Goal: Book appointment/travel/reservation: Book appointment/travel/reservation

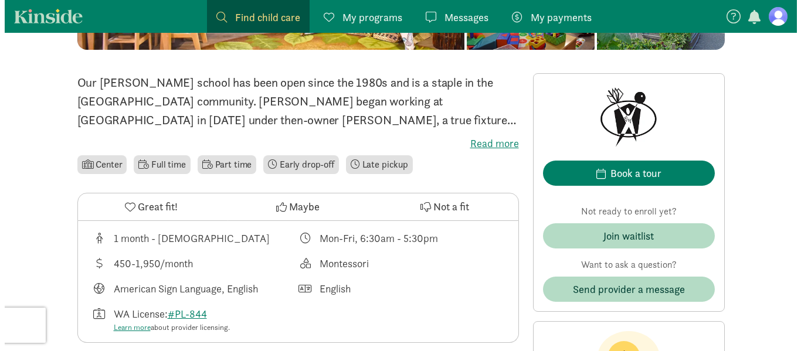
scroll to position [265, 0]
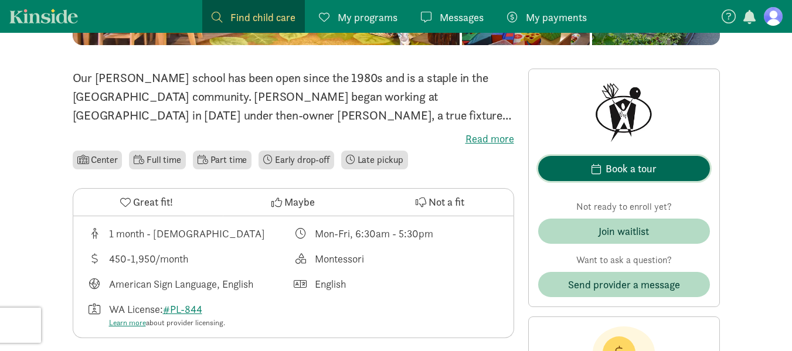
click at [608, 172] on div "Book a tour" at bounding box center [631, 169] width 51 height 16
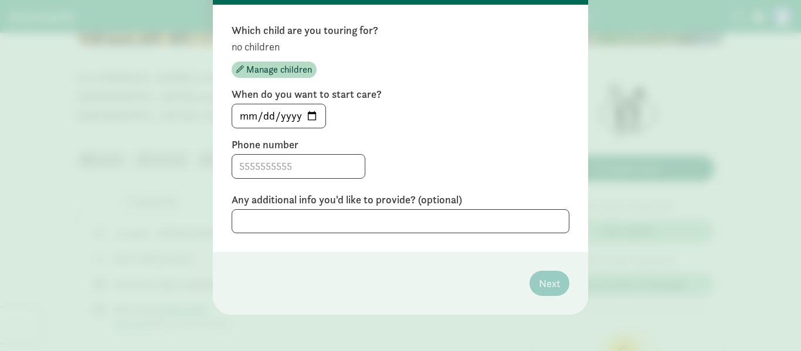
scroll to position [110, 0]
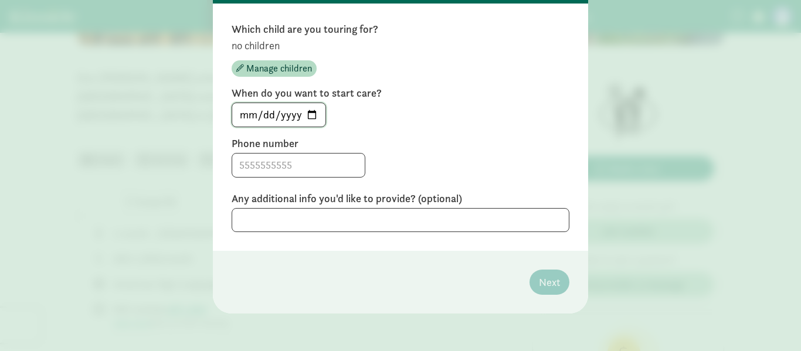
click at [307, 113] on input "2025-08-12" at bounding box center [278, 114] width 93 height 23
type input "2025-09-01"
click at [290, 170] on input at bounding box center [298, 165] width 133 height 23
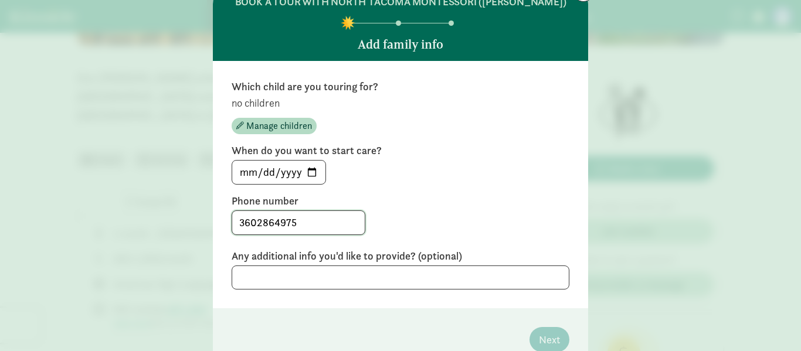
scroll to position [52, 0]
type input "3602864975"
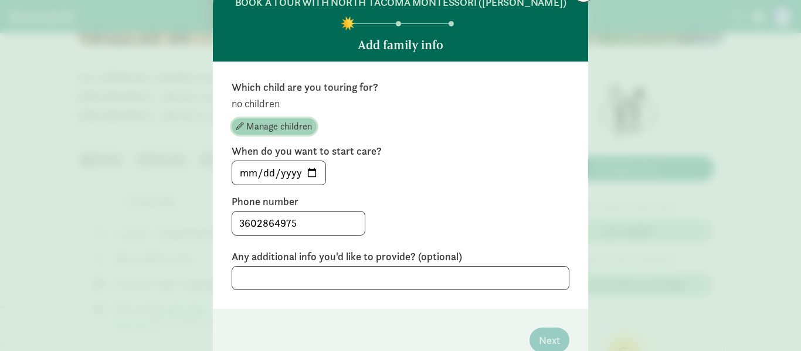
click at [260, 129] on span "Manage children" at bounding box center [279, 127] width 66 height 14
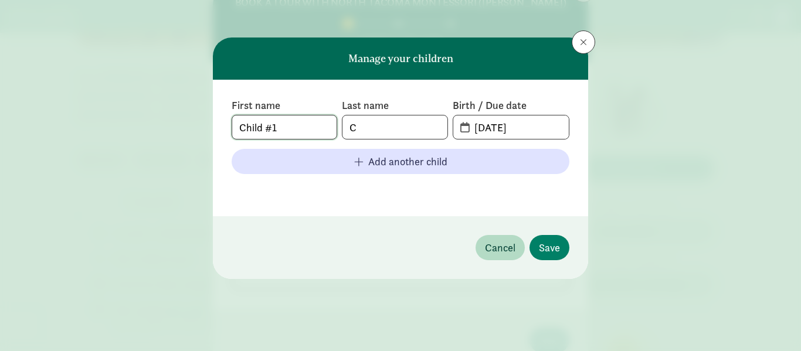
click at [289, 128] on input "Child #1" at bounding box center [284, 127] width 104 height 23
type input "C"
type input "Keira"
click at [398, 134] on input "C" at bounding box center [394, 127] width 104 height 23
type input "Cundiff"
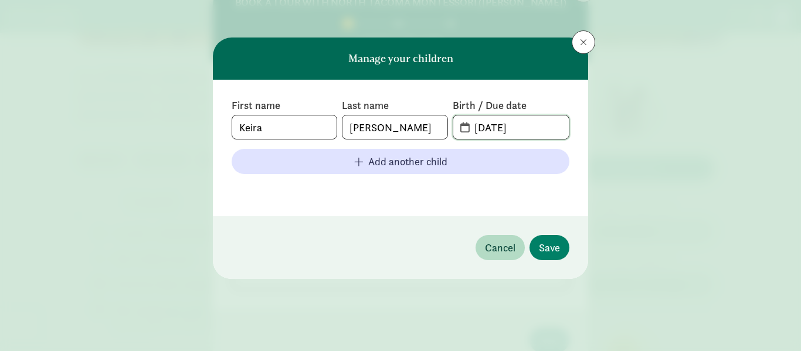
click at [535, 134] on input "08-11-2025" at bounding box center [517, 127] width 101 height 23
type input "04-08-2024"
click at [546, 247] on span "Save" at bounding box center [549, 248] width 21 height 16
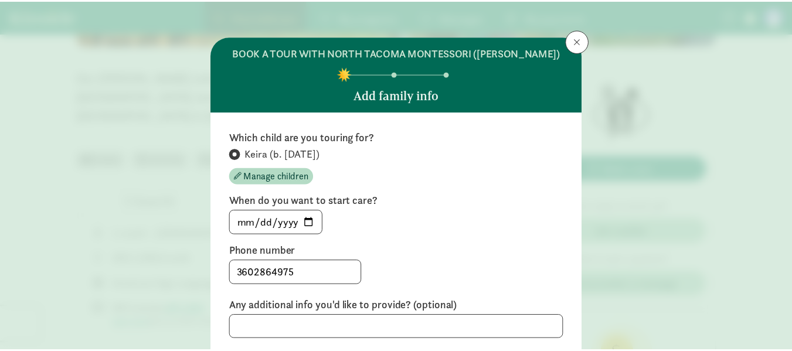
scroll to position [109, 0]
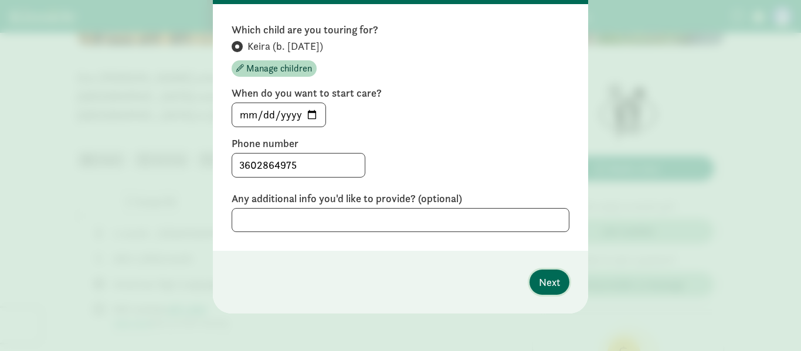
click at [545, 283] on span "Next" at bounding box center [549, 282] width 21 height 16
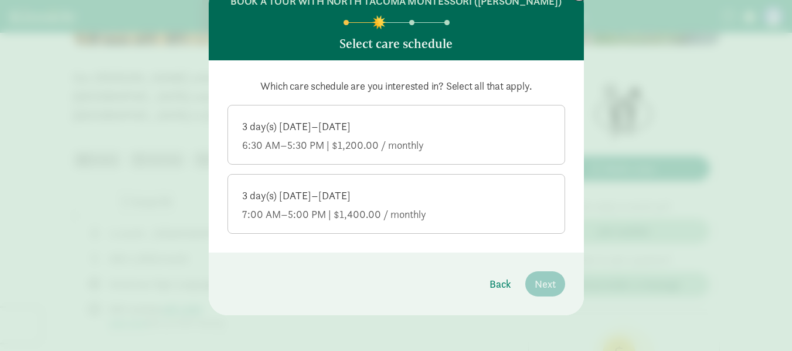
scroll to position [55, 0]
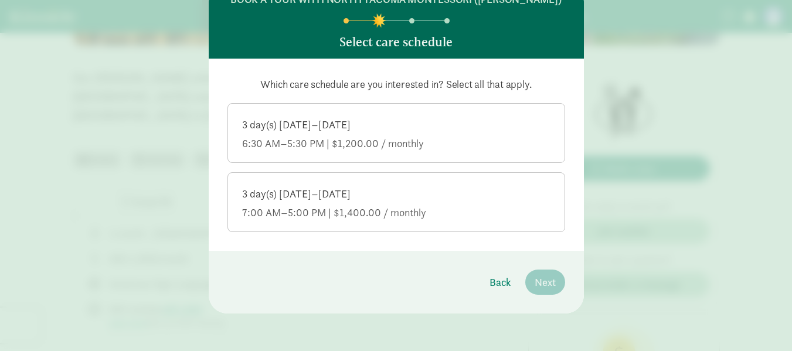
click at [372, 125] on div "3 day(s) Monday–Friday" at bounding box center [396, 125] width 308 height 14
click at [0, 0] on input "3 day(s) Monday–Friday 6:30 AM–5:30 PM | $1,200.00 / monthly" at bounding box center [0, 0] width 0 height 0
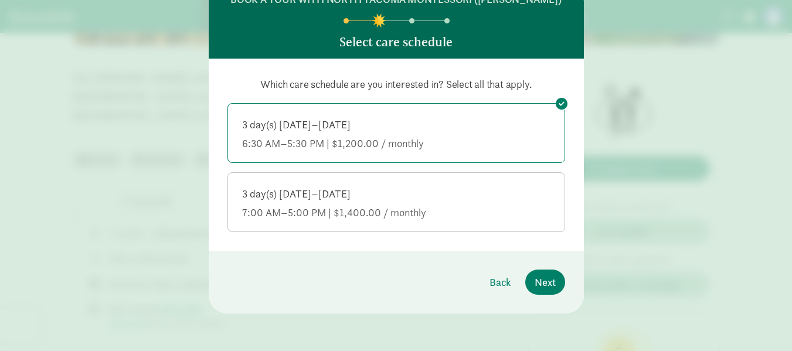
click at [367, 184] on label "3 day(s) Monday–Friday 7:00 AM–5:00 PM | $1,400.00 / monthly" at bounding box center [396, 201] width 337 height 56
click at [0, 0] on input "3 day(s) Monday–Friday 7:00 AM–5:00 PM | $1,400.00 / monthly" at bounding box center [0, 0] width 0 height 0
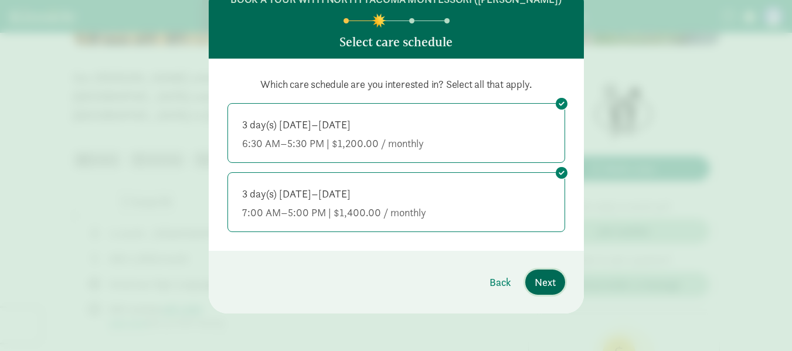
click at [544, 282] on span "Next" at bounding box center [545, 282] width 21 height 16
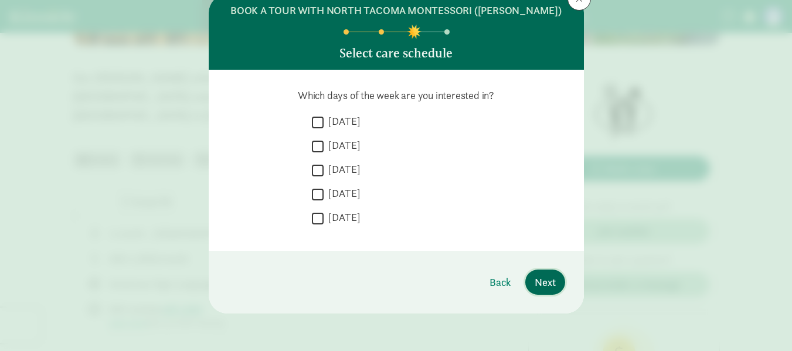
scroll to position [43, 0]
click at [490, 283] on span "Back" at bounding box center [501, 282] width 22 height 16
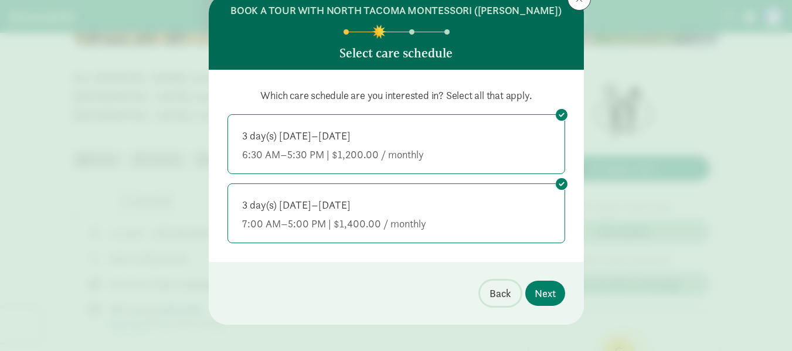
scroll to position [55, 0]
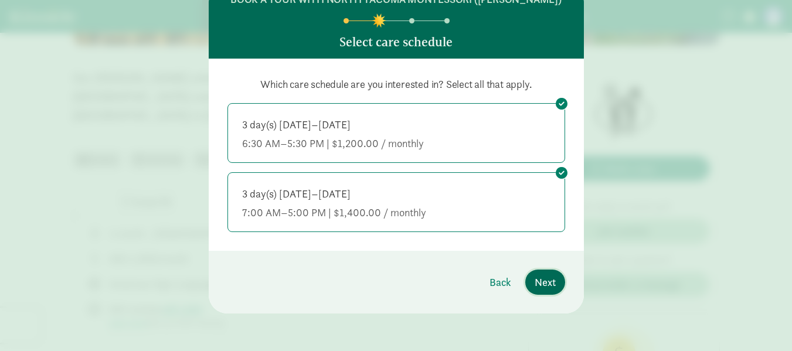
click at [545, 283] on span "Next" at bounding box center [545, 282] width 21 height 16
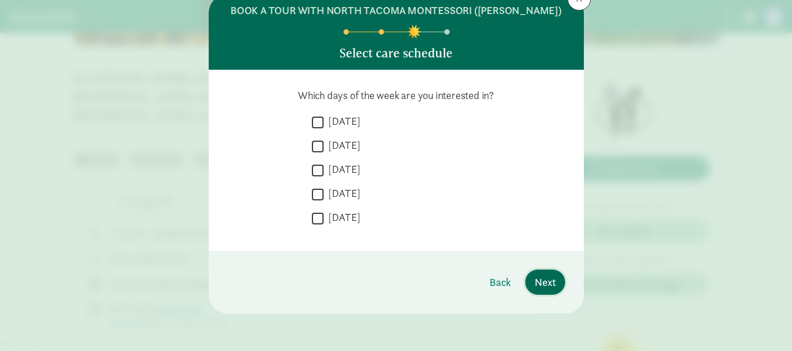
scroll to position [43, 0]
click at [314, 122] on input "Monday" at bounding box center [318, 122] width 12 height 16
checkbox input "true"
click at [318, 149] on input "Tuesday" at bounding box center [318, 146] width 12 height 16
checkbox input "true"
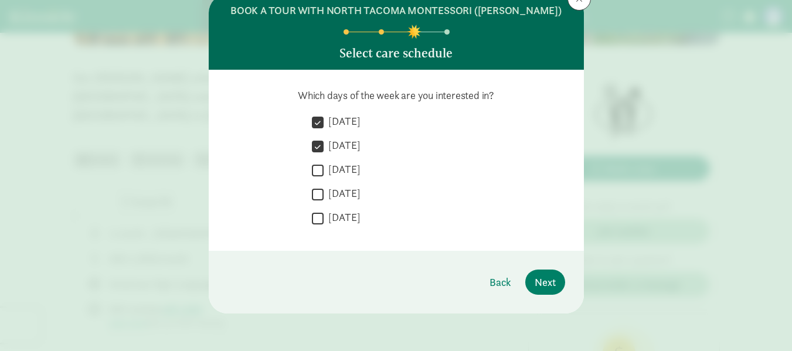
click at [319, 195] on input "Thursday" at bounding box center [318, 194] width 12 height 16
checkbox input "true"
click at [314, 218] on input "Friday" at bounding box center [318, 219] width 12 height 16
checkbox input "true"
click at [315, 172] on input "Wednesday" at bounding box center [318, 170] width 12 height 16
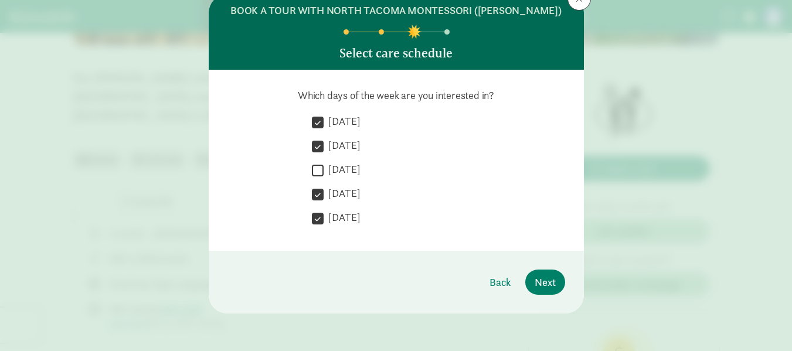
checkbox input "true"
click at [544, 275] on span "Next" at bounding box center [545, 282] width 21 height 16
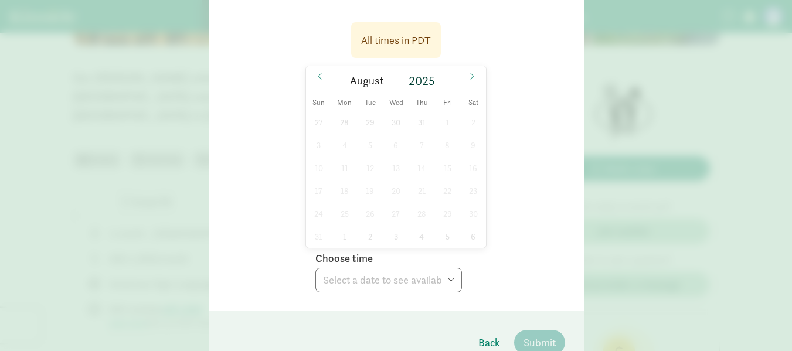
scroll to position [183, 0]
click at [471, 79] on icon at bounding box center [473, 75] width 4 height 6
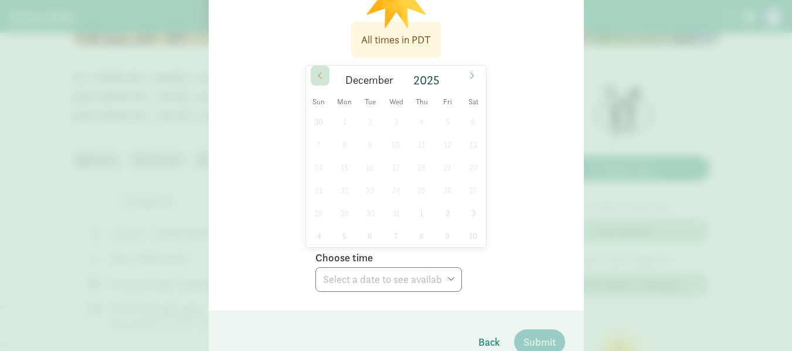
click at [321, 76] on span at bounding box center [320, 76] width 19 height 20
click at [317, 73] on icon at bounding box center [320, 76] width 7 height 8
click at [392, 238] on div "27 28 29 30 31 1 2 3 4 5 6 7 8 9 10 11 12 13 14 15 16 17 18 19 20 21 22 23 24 2…" at bounding box center [396, 178] width 181 height 137
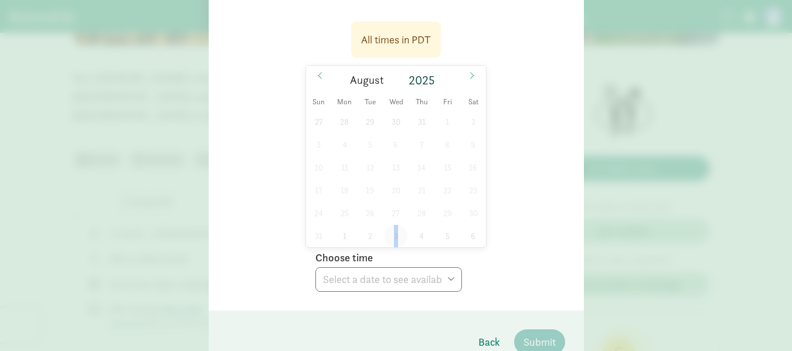
click at [392, 227] on span "3" at bounding box center [396, 236] width 23 height 23
click at [392, 227] on div "31 1 2 3 4 5 6 7 8 9 10 11 12 13 14 15 16 17 18 19 20 21 22 23 24 25 26 27 28 2…" at bounding box center [396, 178] width 181 height 137
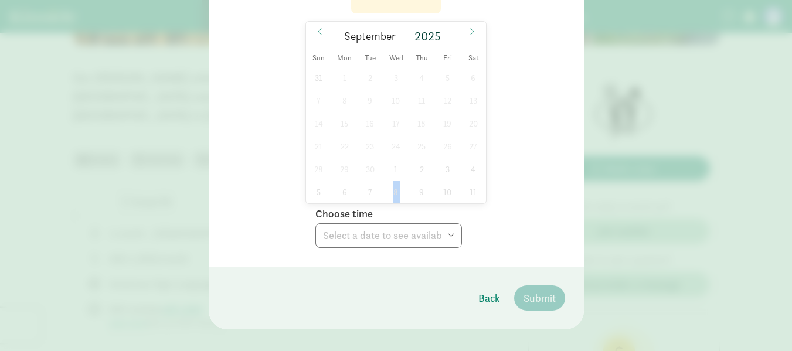
scroll to position [228, 0]
click at [469, 28] on icon at bounding box center [472, 31] width 7 height 8
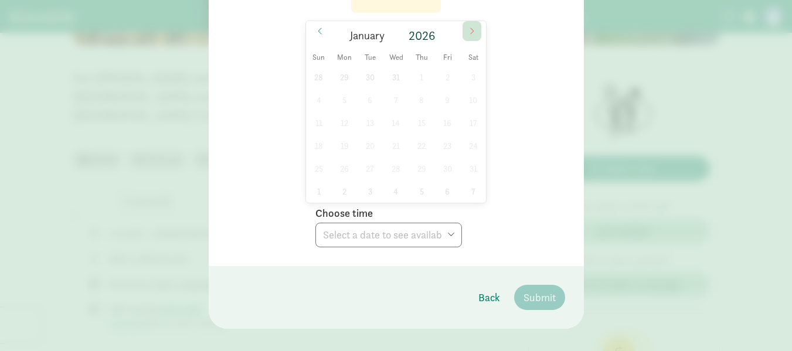
click at [469, 28] on icon at bounding box center [472, 31] width 7 height 8
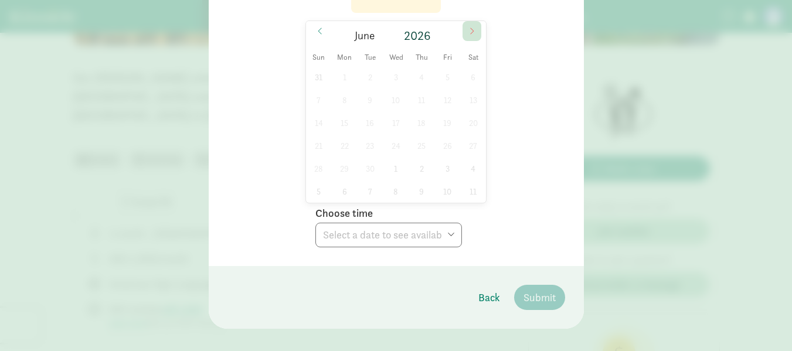
click at [469, 28] on icon at bounding box center [472, 31] width 7 height 8
click at [321, 28] on span at bounding box center [320, 31] width 19 height 20
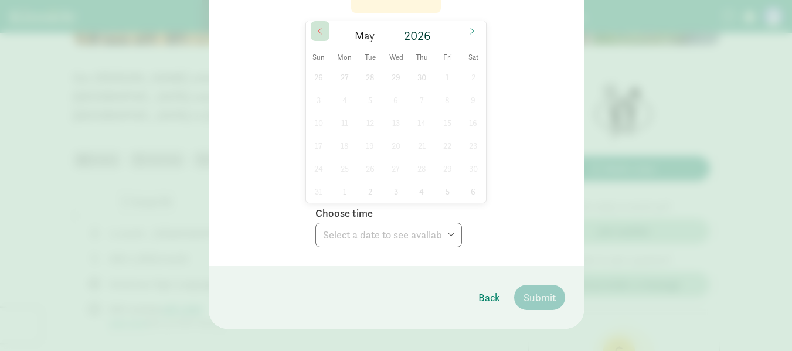
click at [321, 28] on span at bounding box center [320, 31] width 19 height 20
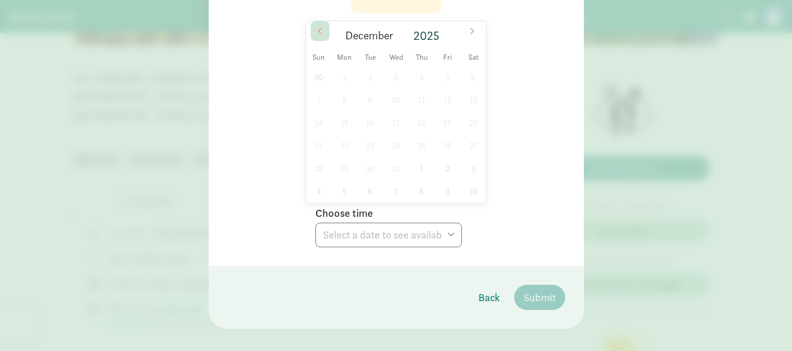
click at [321, 28] on span at bounding box center [320, 31] width 19 height 20
click at [394, 160] on div "27 28 29 30 31 1 2 3 4 5 6 7 8 9 10 11 12 13 14 15 16 17 18 19 20 21 22 23 24 2…" at bounding box center [396, 134] width 181 height 137
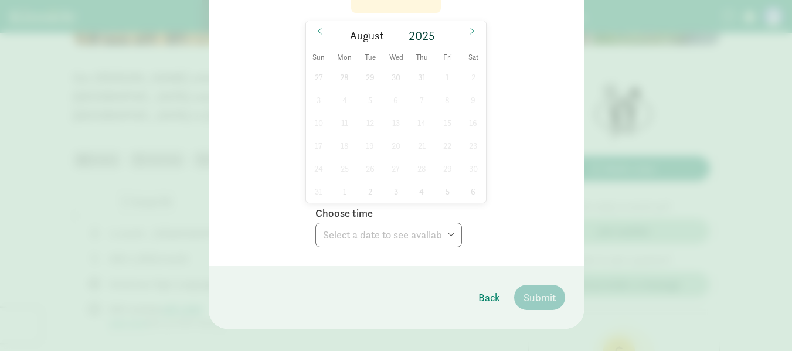
click at [393, 149] on div "27 28 29 30 31 1 2 3 4 5 6 7 8 9 10 11 12 13 14 15 16 17 18 19 20 21 22 23 24 2…" at bounding box center [396, 134] width 181 height 137
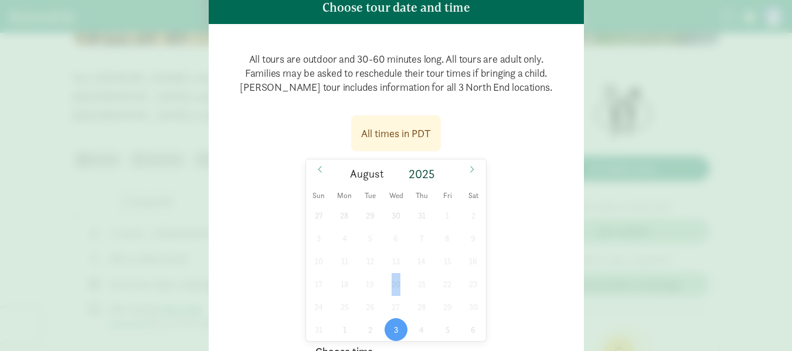
scroll to position [87, 0]
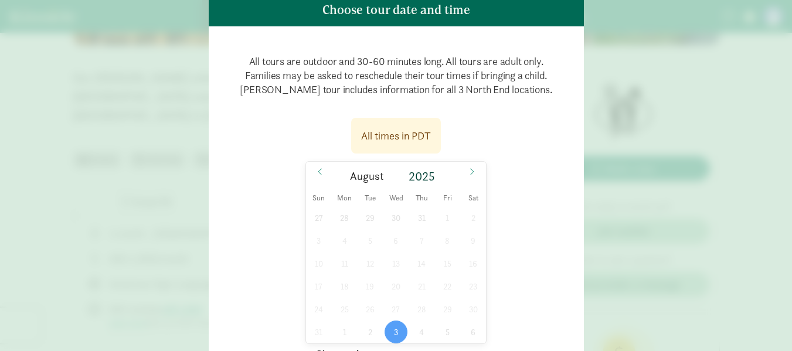
click at [393, 137] on div "All times in PDT" at bounding box center [396, 136] width 70 height 16
click at [470, 142] on div "All times in PDT 09/03/2025 August 2025 Sun Mon Tue Wed Thu Fri Sat 27 28 29 30…" at bounding box center [397, 249] width 338 height 277
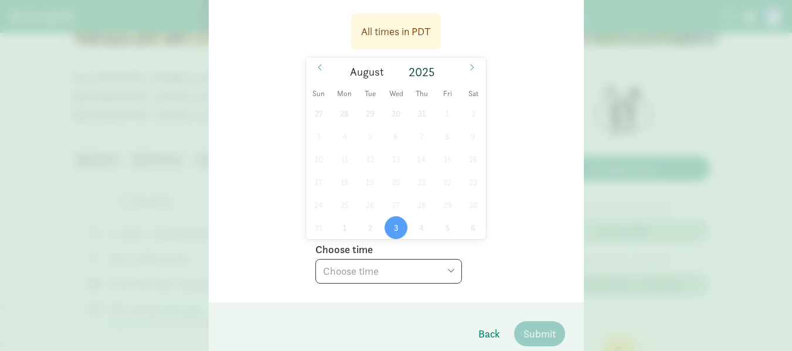
click at [391, 203] on div "27 28 29 30 31 1 2 3 4 5 6 7 8 9 10 11 12 13 14 15 16 17 18 19 20 21 22 23 24 2…" at bounding box center [396, 170] width 181 height 137
click at [469, 60] on span at bounding box center [472, 67] width 19 height 20
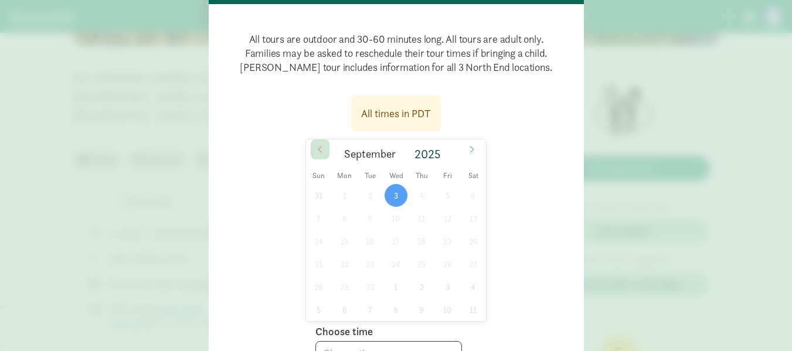
scroll to position [104, 0]
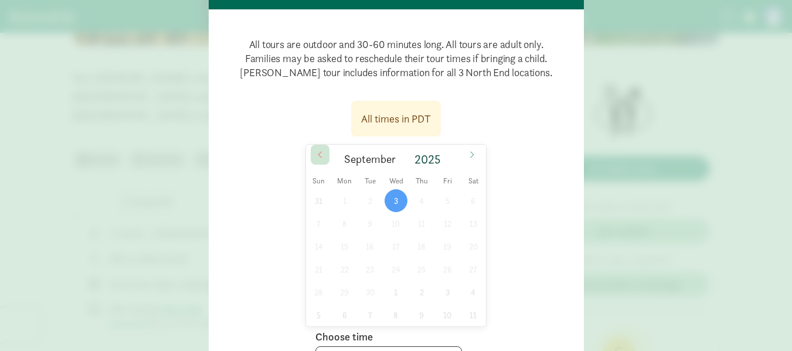
click at [317, 155] on icon at bounding box center [320, 155] width 7 height 8
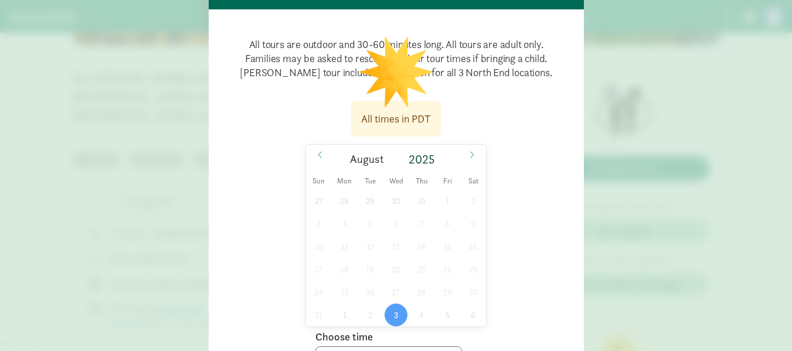
click at [393, 69] on p "All tours are outdoor and 30-60 minutes long. All tours are adult only. Familie…" at bounding box center [397, 58] width 338 height 61
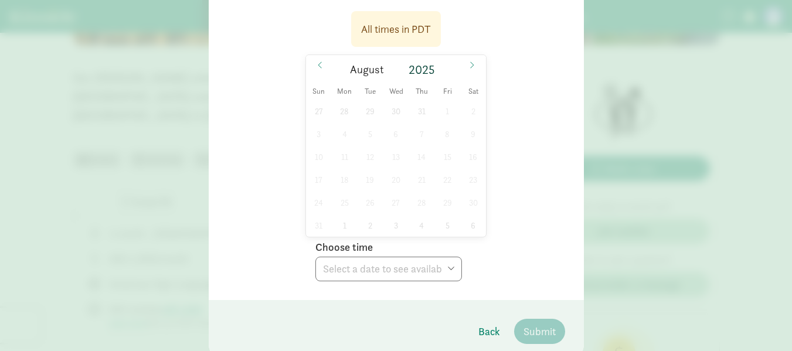
scroll to position [196, 0]
click at [377, 159] on div "27 28 29 30 31 1 2 3 4 5 6 7 8 9 10 11 12 13 14 15 16 17 18 19 20 21 22 23 24 2…" at bounding box center [396, 165] width 181 height 137
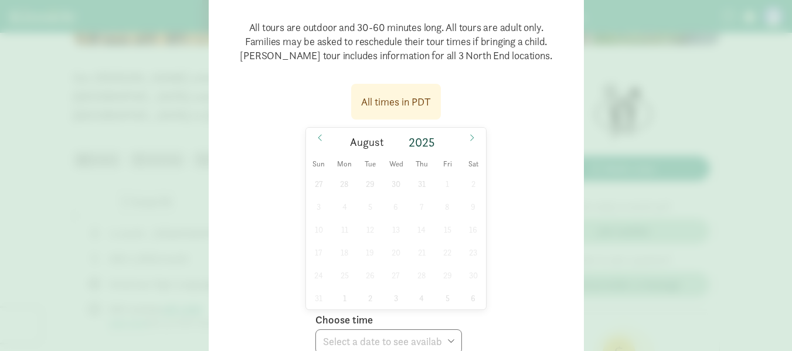
scroll to position [120, 0]
click at [411, 100] on div "All times in PDT" at bounding box center [396, 102] width 70 height 16
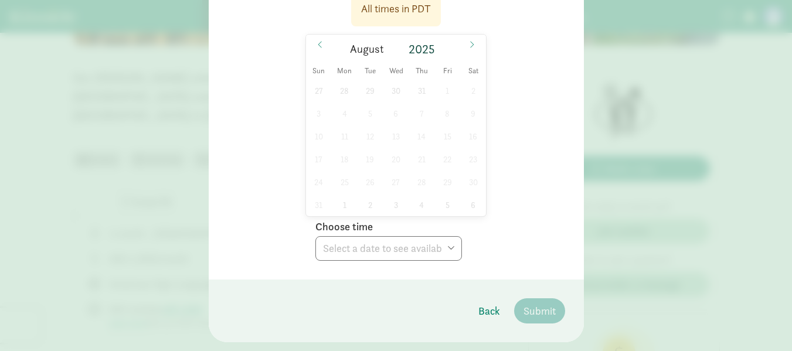
scroll to position [216, 0]
click at [466, 47] on span at bounding box center [472, 43] width 19 height 20
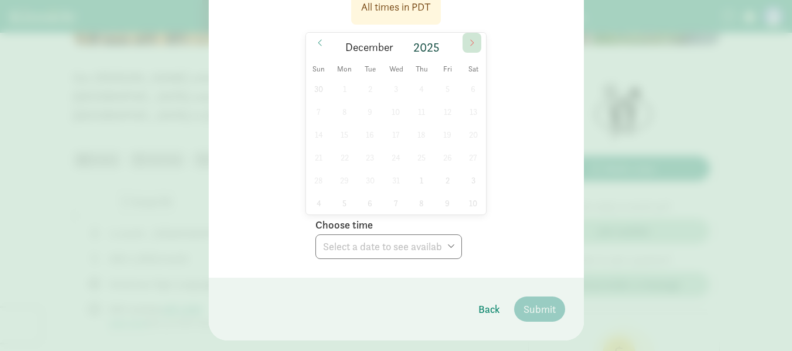
click at [466, 47] on span at bounding box center [472, 43] width 19 height 20
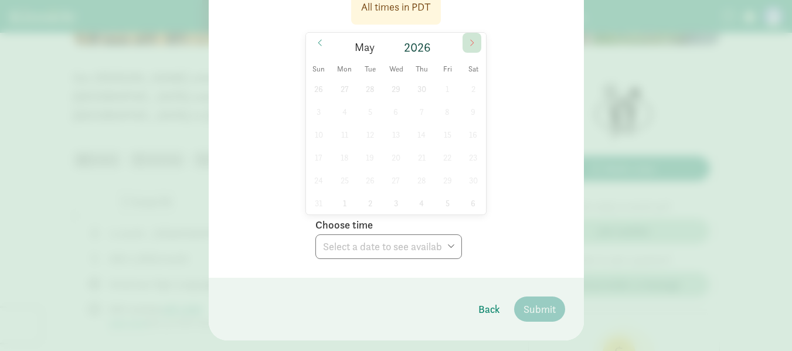
click at [466, 47] on span at bounding box center [472, 43] width 19 height 20
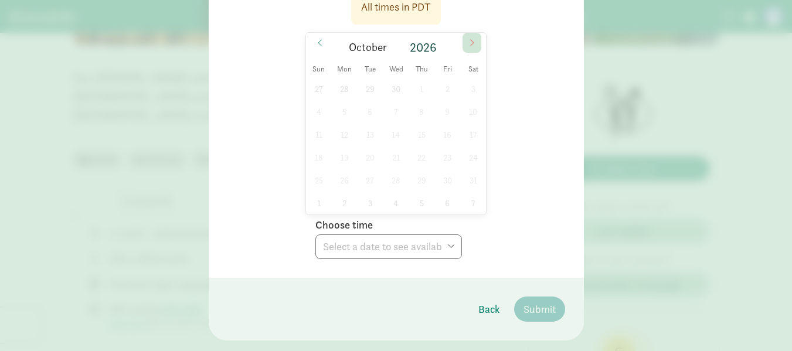
click at [466, 47] on span at bounding box center [472, 43] width 19 height 20
type input "2027"
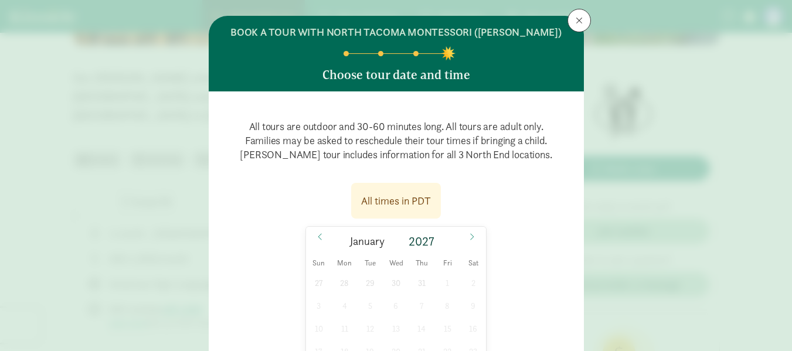
scroll to position [10, 0]
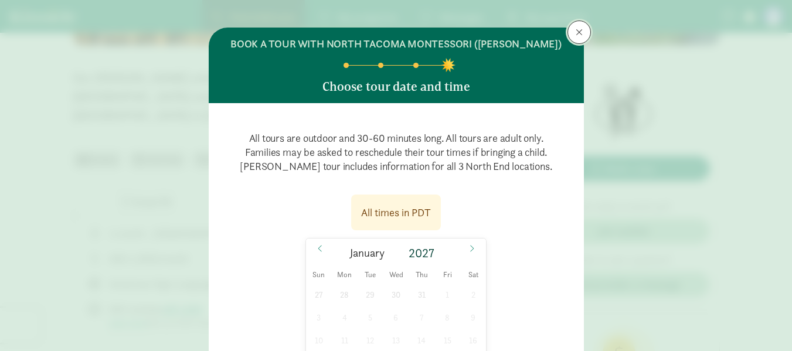
click at [576, 29] on span at bounding box center [579, 32] width 7 height 9
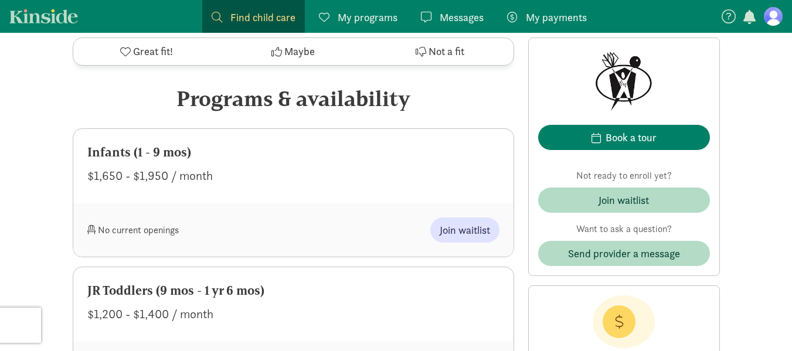
scroll to position [568, 0]
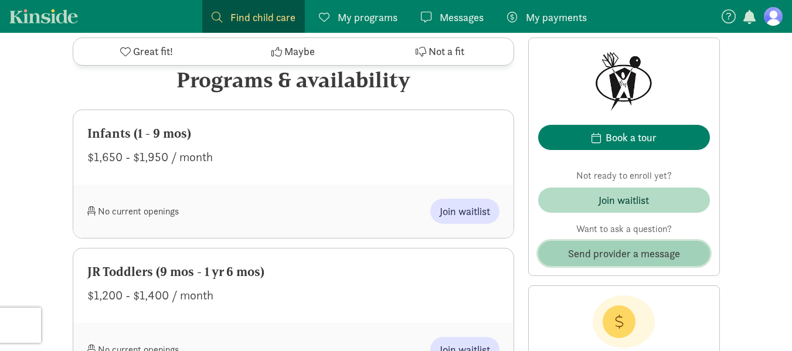
click at [619, 249] on span "Send provider a message" at bounding box center [624, 254] width 112 height 16
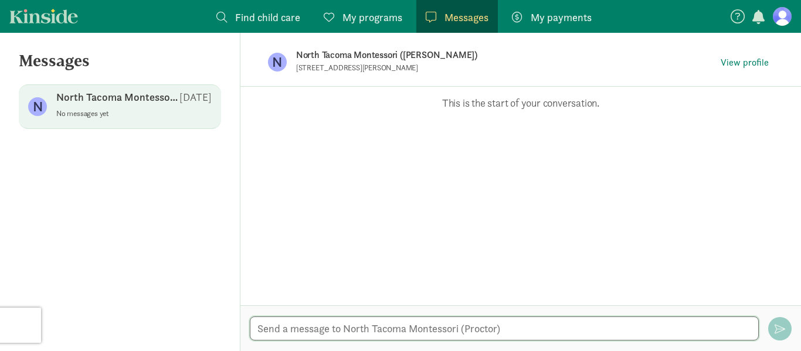
click at [442, 324] on textarea at bounding box center [504, 329] width 509 height 24
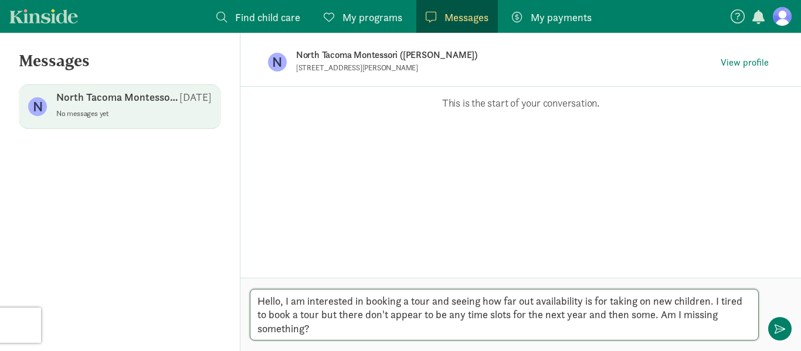
click at [711, 301] on textarea "Hello, I am interested in booking a tour and seeing how far out availability is…" at bounding box center [504, 315] width 509 height 52
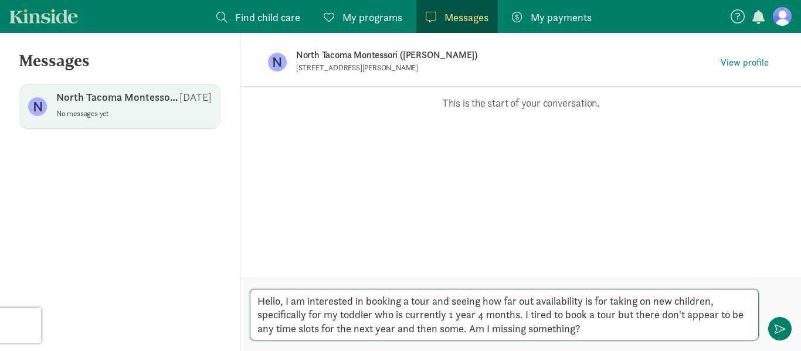
click at [616, 316] on textarea "Hello, I am interested in booking a tour and seeing how far out availability is…" at bounding box center [504, 315] width 509 height 52
type textarea "Hello, I am interested in booking a tour and seeing how far out availability is…"
click at [659, 330] on textarea "Hello, I am interested in booking a tour and seeing how far out availability is…" at bounding box center [504, 315] width 509 height 52
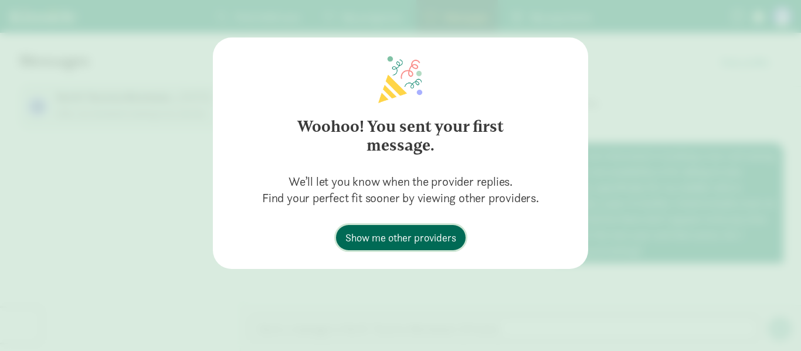
click at [430, 231] on span "Show me other providers" at bounding box center [400, 238] width 111 height 16
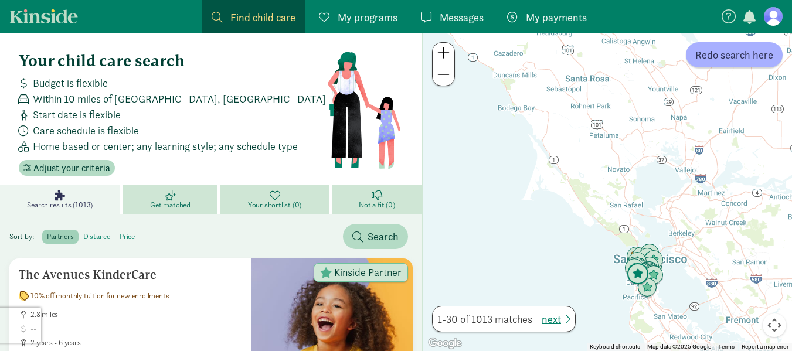
drag, startPoint x: 631, startPoint y: 133, endPoint x: 637, endPoint y: 271, distance: 138.0
click at [637, 327] on div "To navigate, press the arrow keys." at bounding box center [798, 327] width 369 height 0
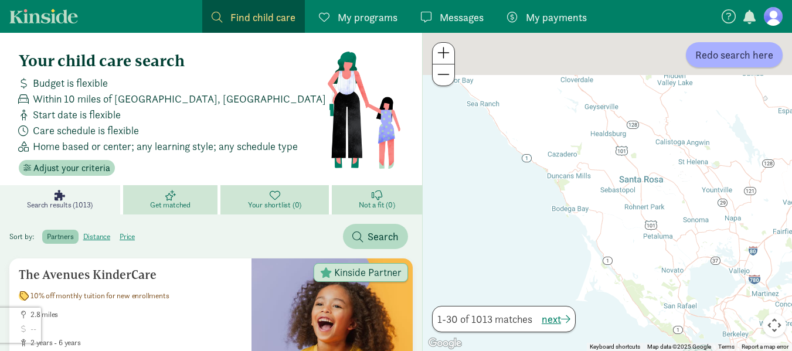
drag, startPoint x: 599, startPoint y: 141, endPoint x: 674, endPoint y: 287, distance: 165.0
click at [674, 287] on div at bounding box center [607, 192] width 369 height 318
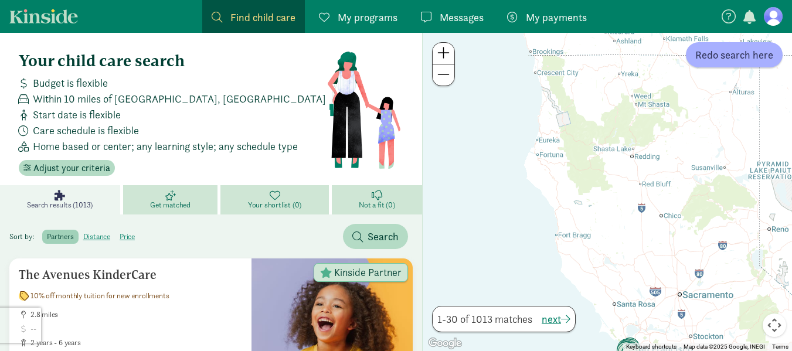
drag, startPoint x: 575, startPoint y: 81, endPoint x: 589, endPoint y: 272, distance: 191.2
click at [589, 272] on div at bounding box center [607, 192] width 369 height 318
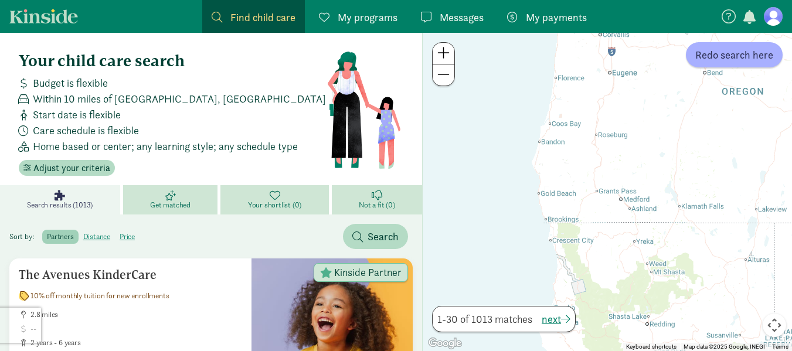
drag, startPoint x: 596, startPoint y: 155, endPoint x: 602, endPoint y: 267, distance: 112.8
click at [602, 267] on div at bounding box center [607, 192] width 369 height 318
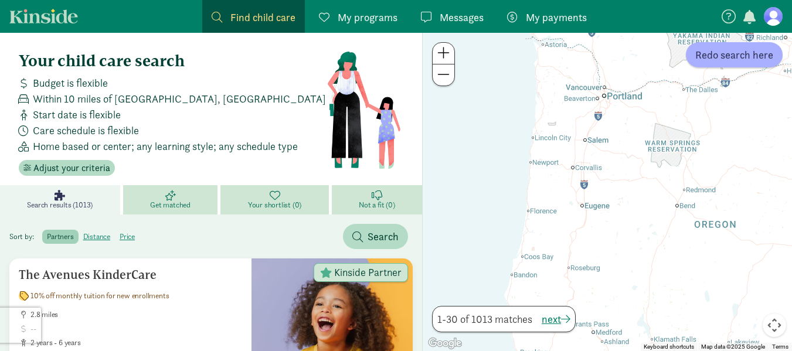
drag, startPoint x: 599, startPoint y: 91, endPoint x: 564, endPoint y: 272, distance: 183.4
click at [564, 272] on div at bounding box center [607, 192] width 369 height 318
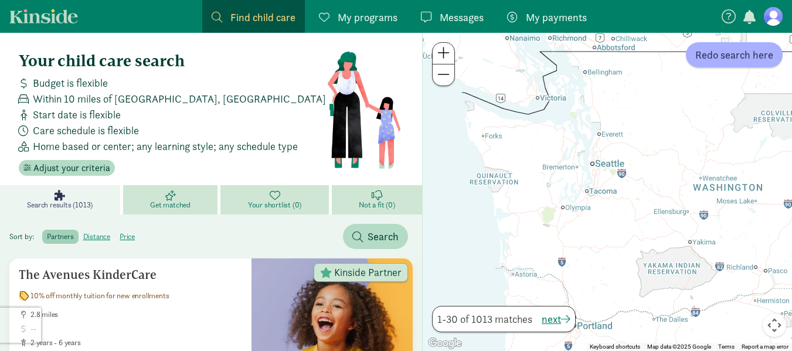
drag, startPoint x: 571, startPoint y: 181, endPoint x: 564, endPoint y: 277, distance: 96.4
click at [564, 277] on div at bounding box center [607, 192] width 369 height 318
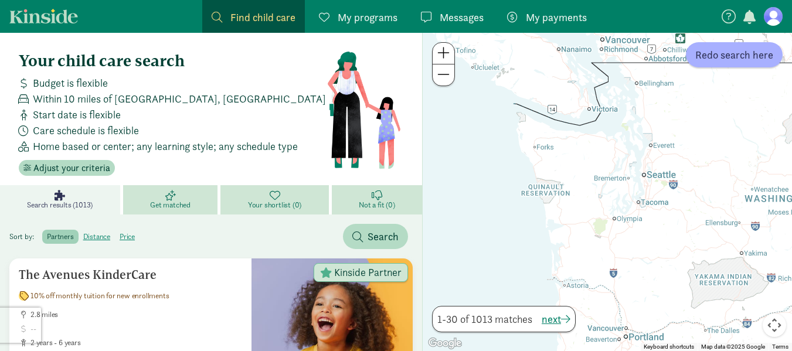
drag, startPoint x: 559, startPoint y: 137, endPoint x: 614, endPoint y: 146, distance: 55.8
click at [614, 146] on div at bounding box center [607, 192] width 369 height 318
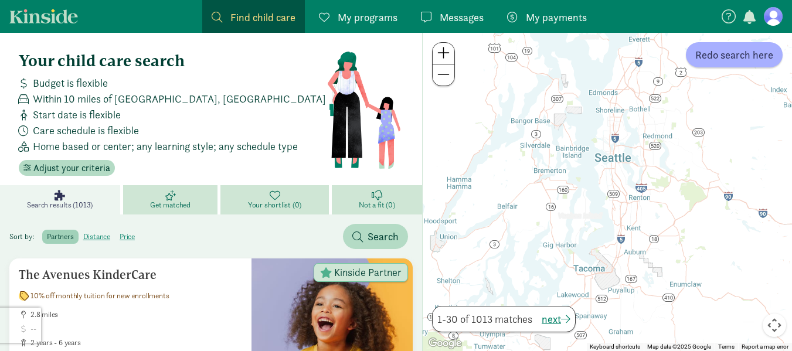
drag, startPoint x: 633, startPoint y: 148, endPoint x: 585, endPoint y: 119, distance: 56.0
click at [585, 119] on div at bounding box center [607, 192] width 369 height 318
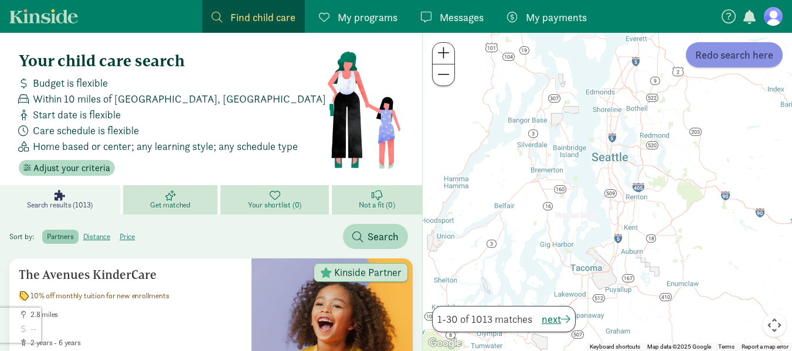
click at [700, 65] on button "Redo search here" at bounding box center [734, 54] width 97 height 25
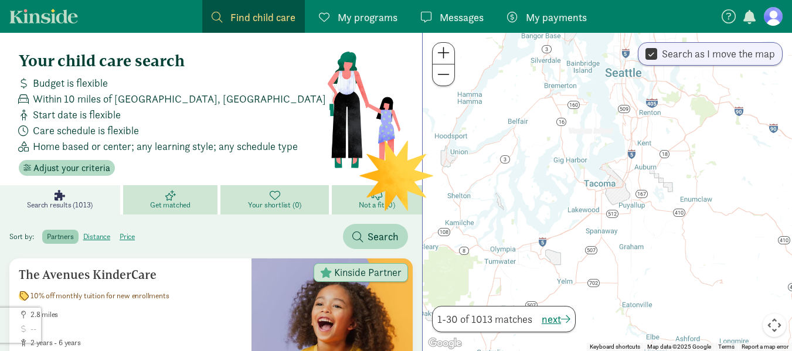
drag, startPoint x: 655, startPoint y: 285, endPoint x: 670, endPoint y: 188, distance: 98.5
click at [670, 188] on div at bounding box center [607, 192] width 369 height 318
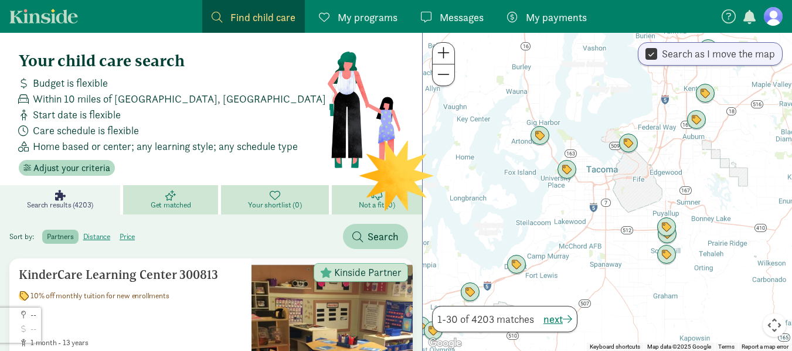
drag, startPoint x: 571, startPoint y: 107, endPoint x: 596, endPoint y: 116, distance: 26.9
click at [596, 116] on div at bounding box center [607, 192] width 369 height 318
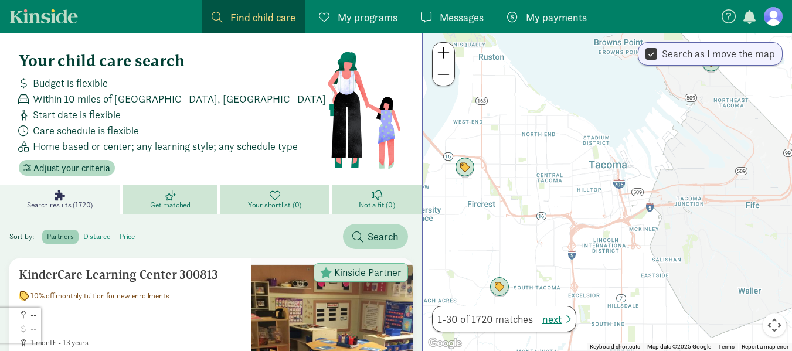
drag, startPoint x: 603, startPoint y: 166, endPoint x: 623, endPoint y: 95, distance: 73.7
click at [623, 95] on div at bounding box center [607, 192] width 369 height 318
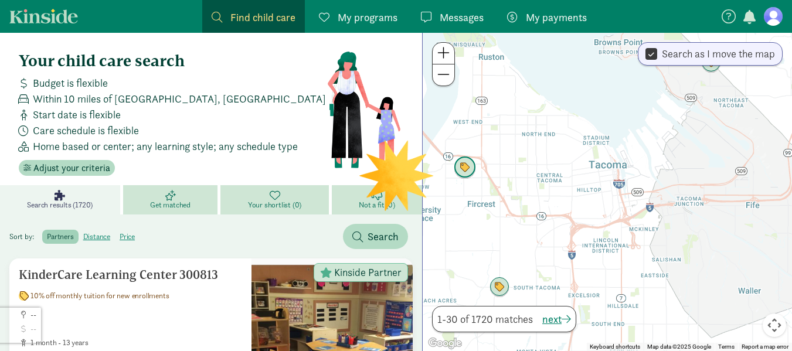
click at [464, 171] on img "Click to see details" at bounding box center [465, 168] width 22 height 22
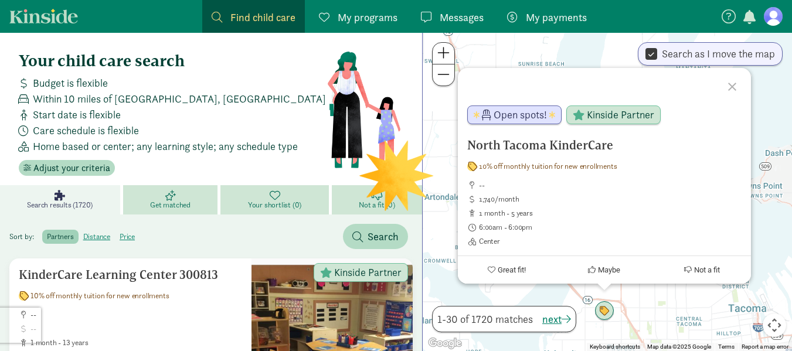
click at [731, 86] on div at bounding box center [734, 85] width 34 height 34
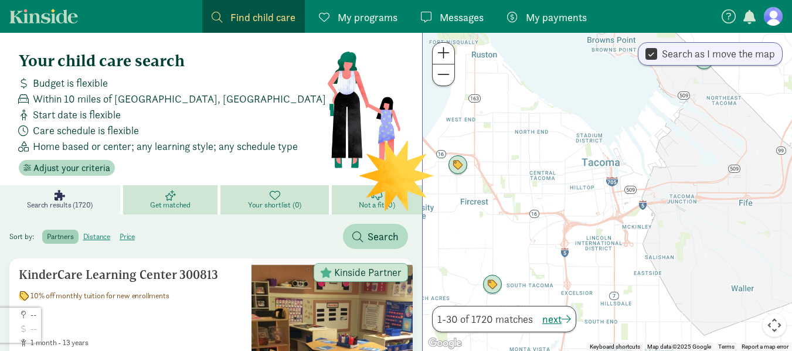
drag, startPoint x: 674, startPoint y: 233, endPoint x: 506, endPoint y: 74, distance: 231.1
click at [506, 74] on div at bounding box center [607, 192] width 369 height 318
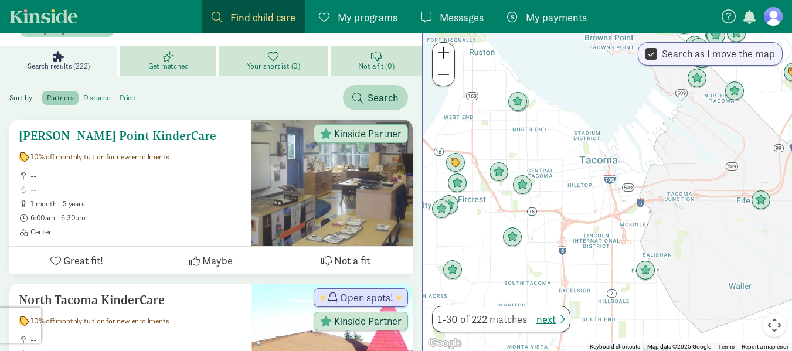
scroll to position [140, 0]
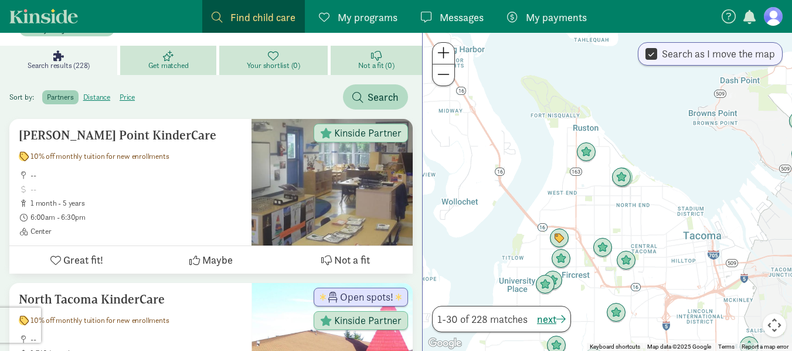
drag, startPoint x: 585, startPoint y: 172, endPoint x: 697, endPoint y: 252, distance: 137.0
click at [697, 252] on div at bounding box center [607, 192] width 369 height 318
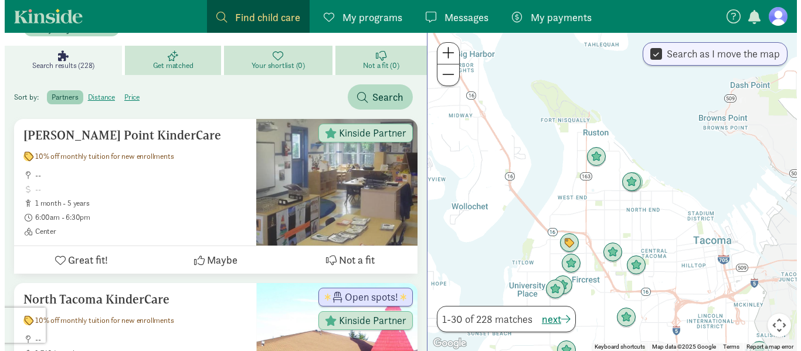
scroll to position [0, 0]
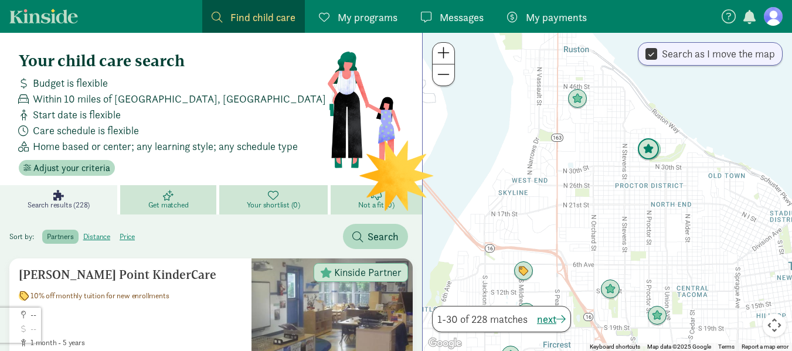
click at [648, 143] on img "Click to see details" at bounding box center [648, 149] width 22 height 22
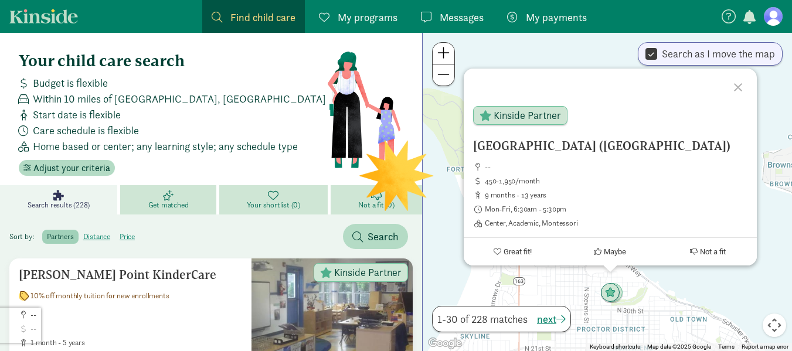
click at [739, 85] on div at bounding box center [740, 86] width 34 height 34
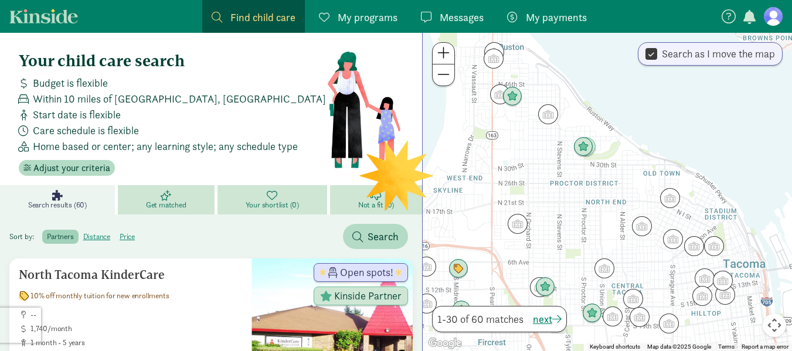
drag, startPoint x: 616, startPoint y: 215, endPoint x: 591, endPoint y: 65, distance: 152.1
click at [591, 65] on div at bounding box center [607, 192] width 369 height 318
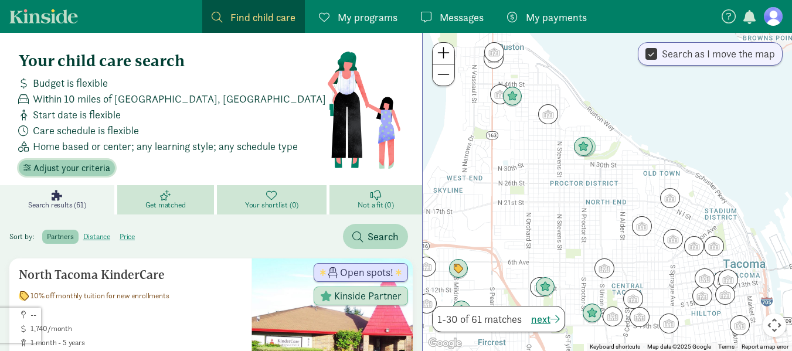
click at [88, 167] on span "Adjust your criteria" at bounding box center [71, 168] width 77 height 14
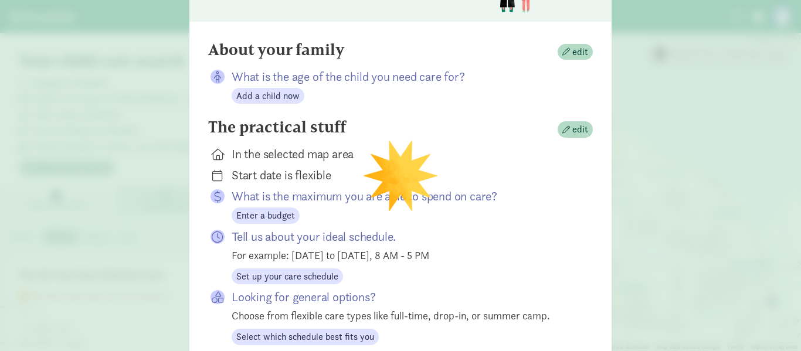
scroll to position [91, 0]
click at [283, 76] on p "What is the age of the child you need care for?" at bounding box center [403, 75] width 342 height 16
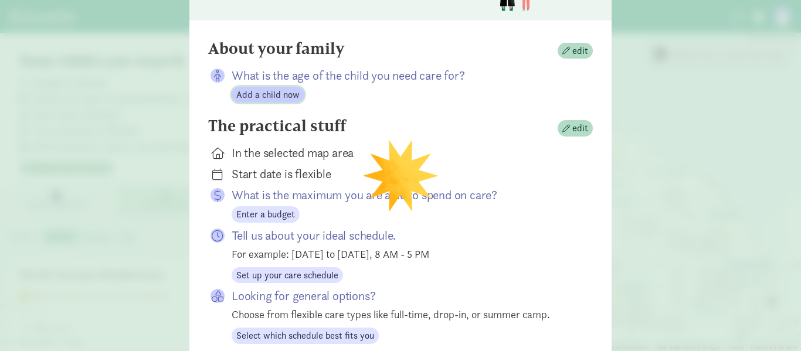
click at [276, 92] on span "Add a child now" at bounding box center [267, 95] width 63 height 14
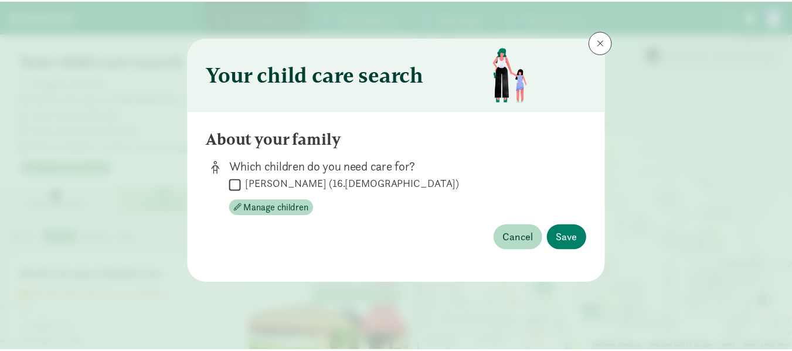
scroll to position [0, 0]
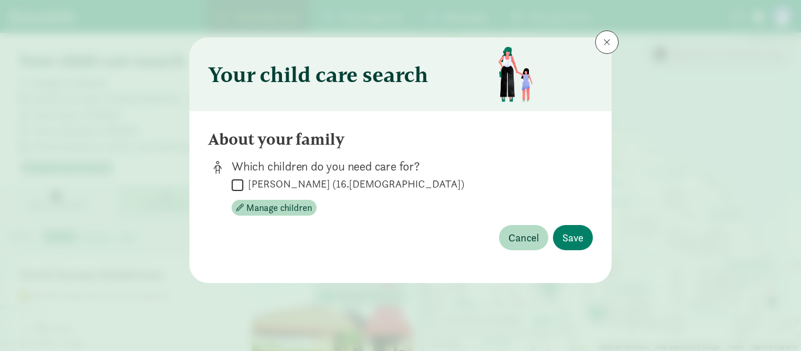
click at [236, 184] on input "Keira Cundiff (16.1 months old)" at bounding box center [238, 185] width 12 height 16
checkbox input "true"
click at [566, 245] on span "Save" at bounding box center [572, 238] width 21 height 16
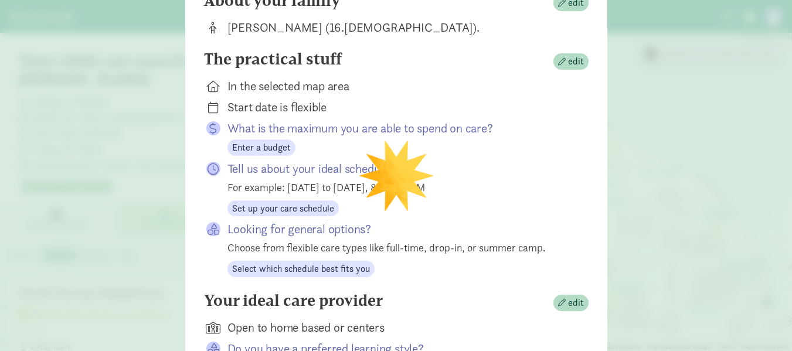
scroll to position [131, 0]
click at [289, 94] on div "In the selected map area" at bounding box center [399, 85] width 342 height 16
click at [560, 65] on span "button" at bounding box center [562, 61] width 8 height 8
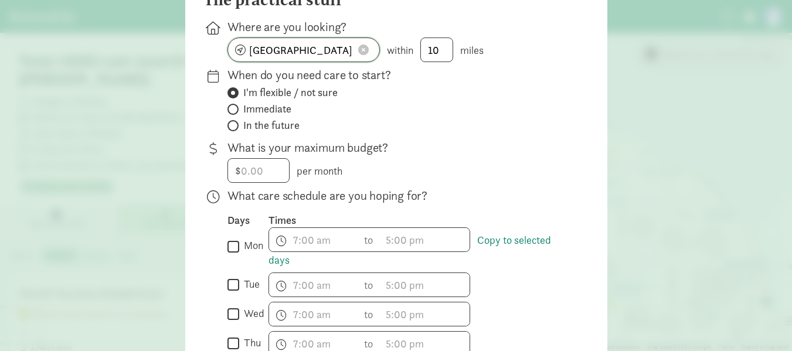
click at [359, 55] on span at bounding box center [363, 50] width 11 height 11
click at [334, 61] on input at bounding box center [303, 49] width 151 height 23
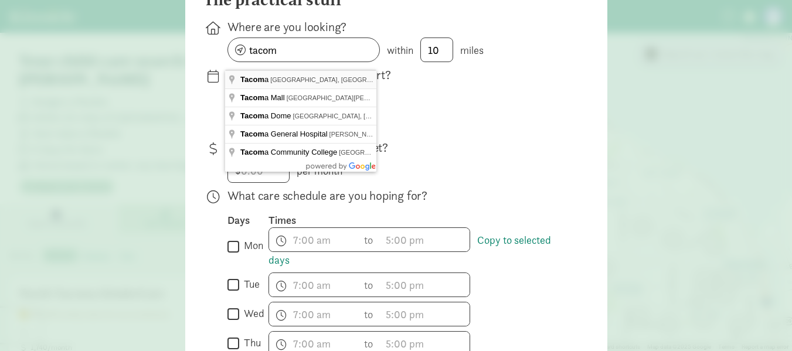
type input "Tacoma, WA, USA"
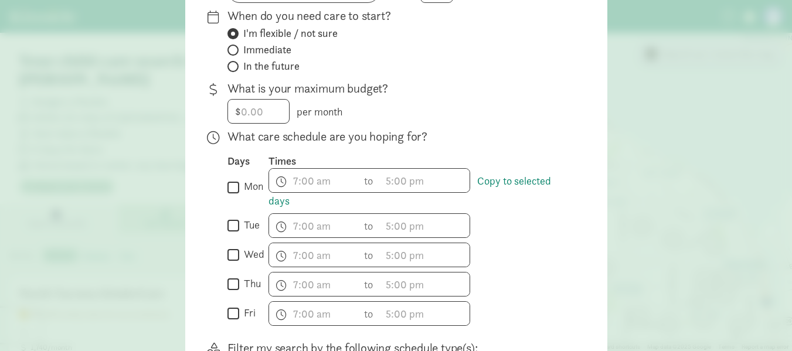
scroll to position [191, 0]
click at [260, 120] on input "number" at bounding box center [258, 110] width 61 height 23
type input "1850"
click at [437, 106] on div "What is your maximum budget? $ 1850 per month" at bounding box center [399, 101] width 342 height 43
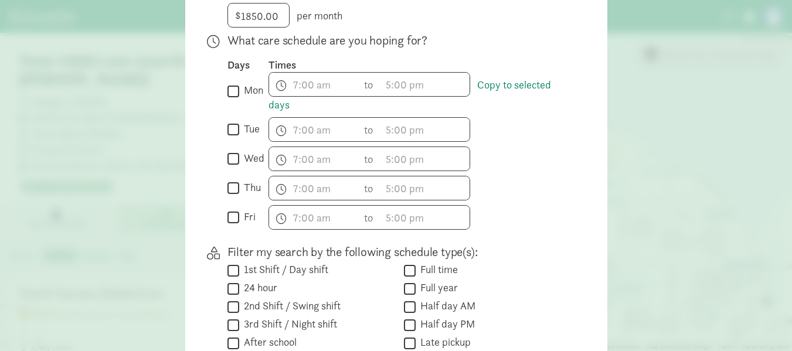
scroll to position [287, 0]
click at [230, 97] on input "mon" at bounding box center [234, 91] width 12 height 16
checkbox input "true"
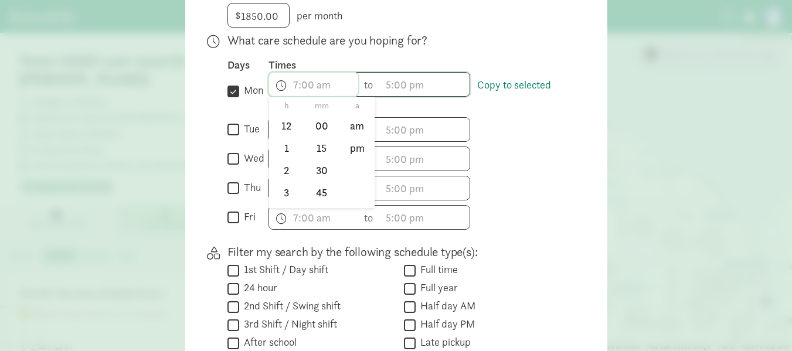
click at [328, 96] on input "text" at bounding box center [313, 84] width 89 height 23
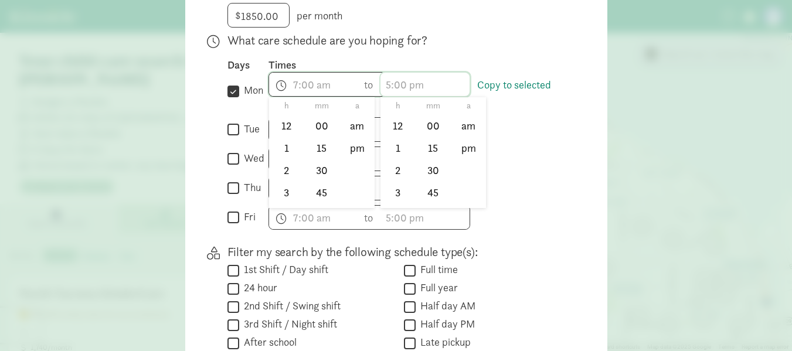
click at [428, 96] on input "text" at bounding box center [425, 84] width 89 height 23
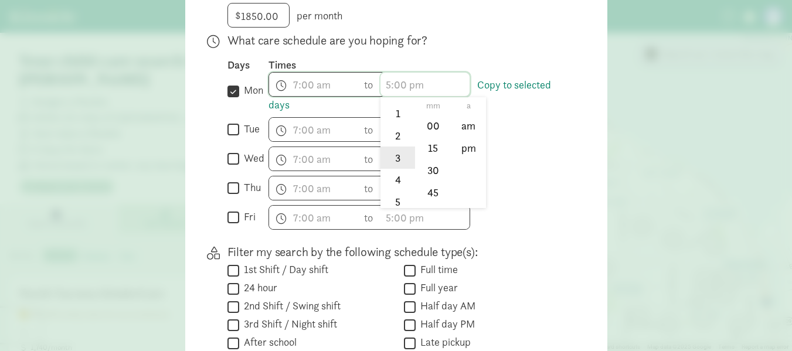
scroll to position [37, 0]
click at [395, 187] on li "4" at bounding box center [398, 178] width 35 height 22
click at [439, 131] on li "00" at bounding box center [433, 126] width 35 height 22
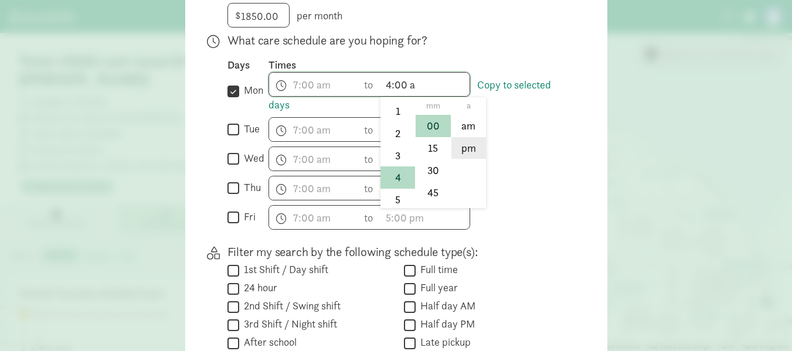
click at [467, 159] on li "pm" at bounding box center [469, 148] width 35 height 22
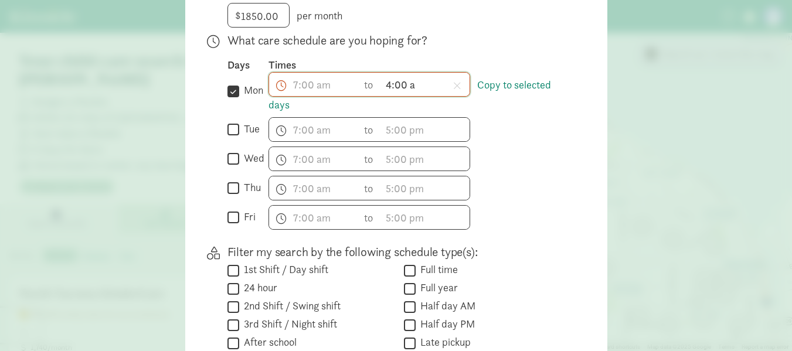
type input "4:00 pm"
click at [542, 142] on div "h 12 1 2 3 4 5 6 7 8 9 10 11 mm 00 15 30 45 a am pm to h 12 1 2 3 4 5 6 7 8 9 1…" at bounding box center [419, 129] width 301 height 25
click at [239, 136] on label "tue" at bounding box center [249, 129] width 21 height 14
click at [239, 138] on input "tue" at bounding box center [234, 130] width 12 height 16
checkbox input "true"
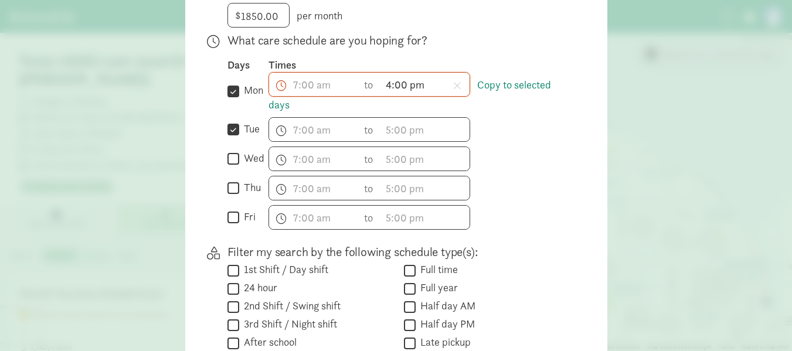
click at [233, 167] on input "wed" at bounding box center [234, 159] width 12 height 16
checkbox input "true"
click at [231, 192] on input "thu" at bounding box center [234, 189] width 12 height 16
checkbox input "true"
click at [229, 226] on input "fri" at bounding box center [234, 218] width 12 height 16
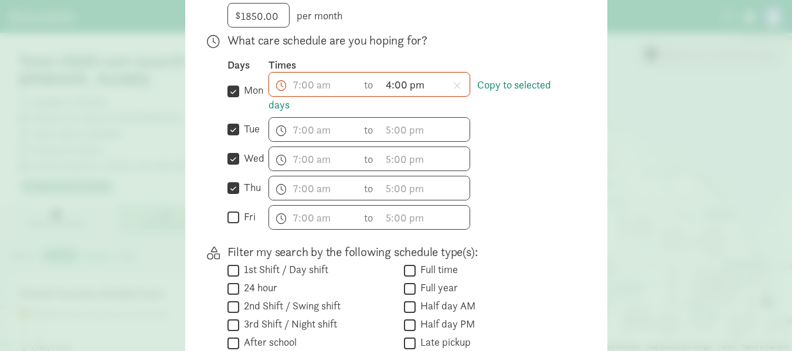
checkbox input "true"
click at [503, 92] on link "Copy to selected days" at bounding box center [410, 95] width 283 height 34
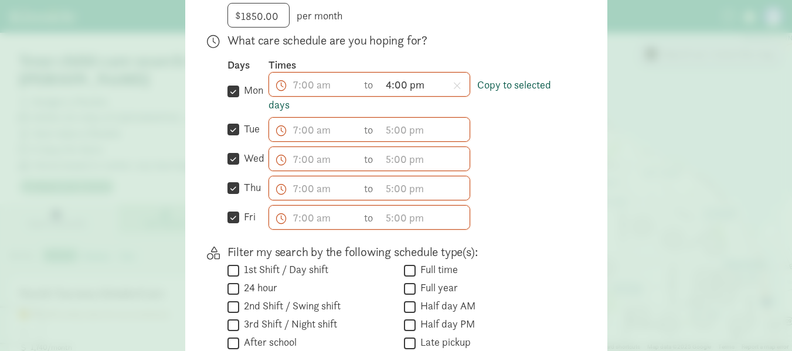
click at [524, 87] on link "Copy to selected days" at bounding box center [410, 95] width 283 height 34
click at [232, 98] on input "mon" at bounding box center [234, 91] width 12 height 16
click at [506, 90] on link "Copy to selected days" at bounding box center [410, 95] width 283 height 34
click at [517, 89] on link "Copy to selected days" at bounding box center [410, 95] width 283 height 34
click at [234, 99] on input "mon" at bounding box center [234, 91] width 12 height 16
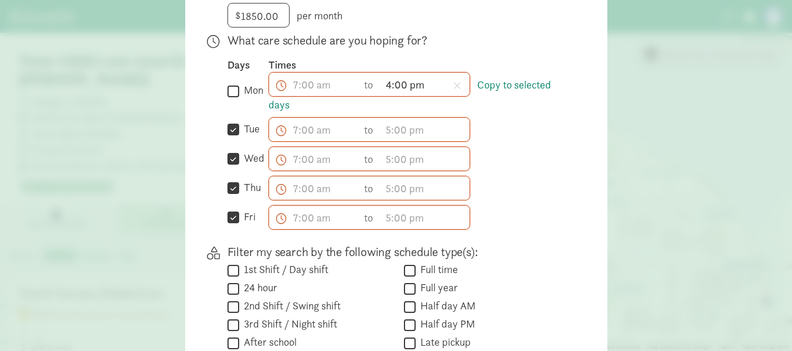
checkbox input "true"
click at [506, 93] on link "Copy to selected days" at bounding box center [410, 95] width 283 height 34
click at [269, 112] on link "Copy to selected days" at bounding box center [410, 95] width 283 height 34
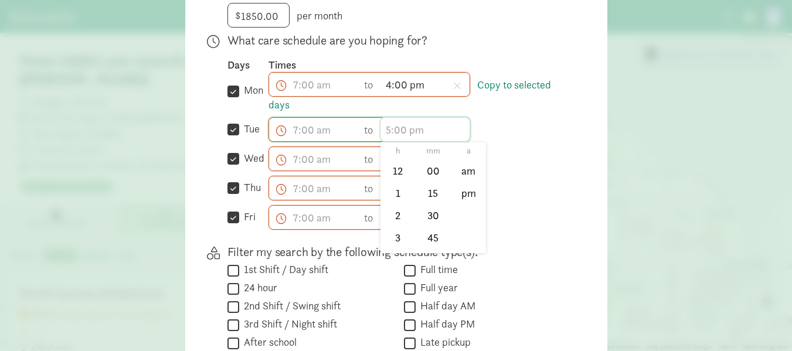
click at [403, 141] on input "text" at bounding box center [425, 129] width 89 height 23
click at [399, 253] on li "4" at bounding box center [398, 246] width 35 height 22
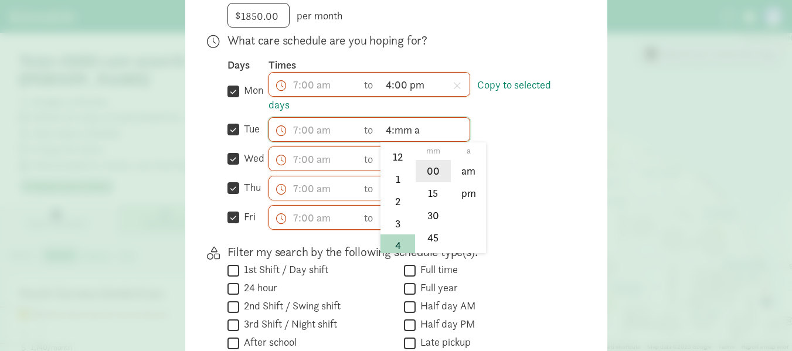
click at [430, 182] on li "00" at bounding box center [433, 171] width 35 height 22
click at [462, 200] on li "pm" at bounding box center [469, 193] width 35 height 22
type input "4:00 pm"
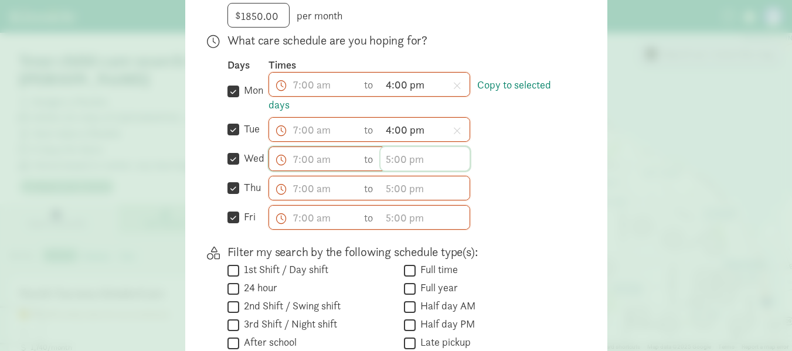
click at [411, 165] on input "text" at bounding box center [425, 158] width 89 height 23
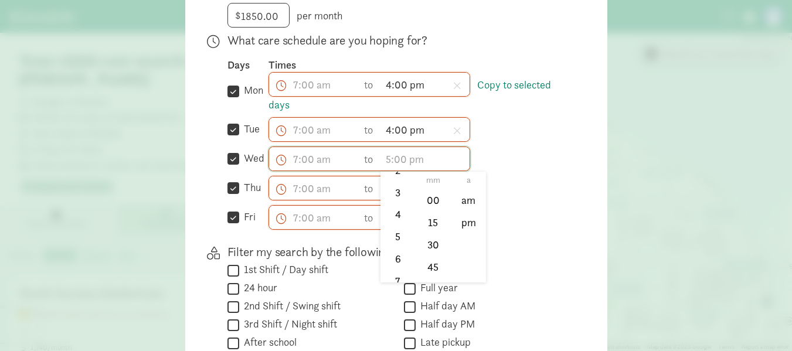
scroll to position [97, 0]
click at [399, 195] on li "4" at bounding box center [398, 192] width 35 height 22
click at [426, 206] on li "00" at bounding box center [433, 200] width 35 height 22
click at [463, 232] on li "pm" at bounding box center [469, 223] width 35 height 22
type input "4:00 pm"
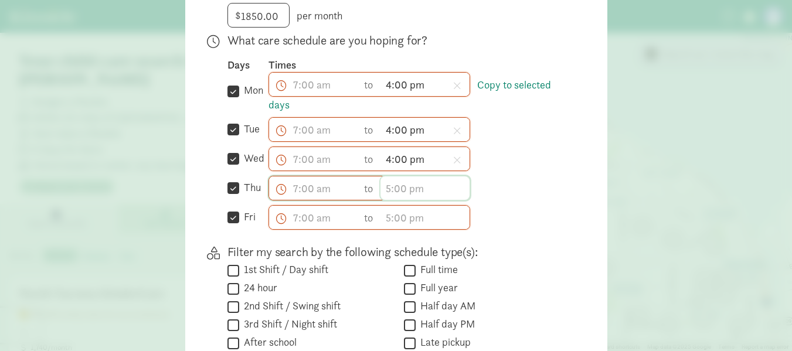
click at [385, 194] on input "text" at bounding box center [425, 188] width 89 height 23
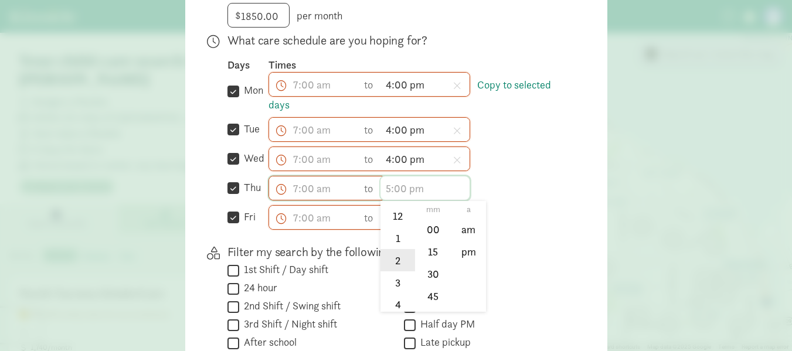
scroll to position [14, 0]
click at [392, 313] on li "4" at bounding box center [398, 304] width 35 height 22
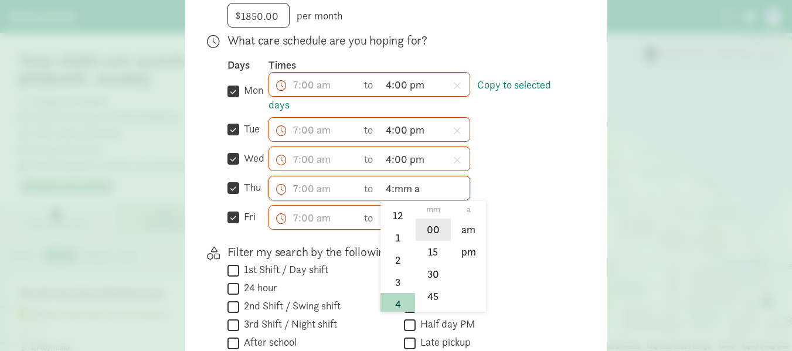
click at [430, 232] on li "00" at bounding box center [433, 230] width 35 height 22
click at [468, 260] on li "pm" at bounding box center [469, 252] width 35 height 22
type input "4:00 pm"
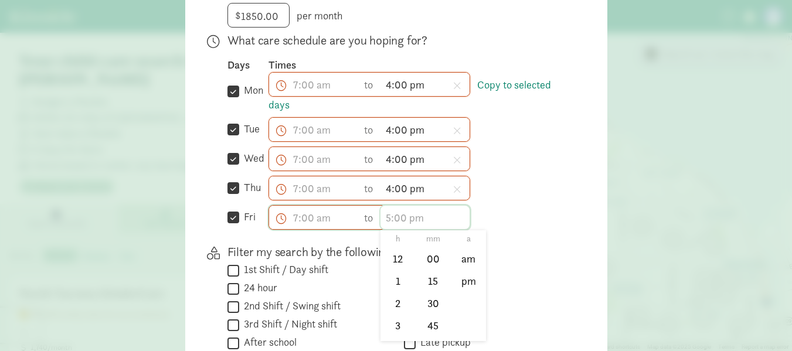
click at [395, 227] on input "text" at bounding box center [425, 217] width 89 height 23
click at [395, 325] on li "4" at bounding box center [398, 319] width 35 height 22
click at [436, 248] on li "mm" at bounding box center [433, 239] width 35 height 18
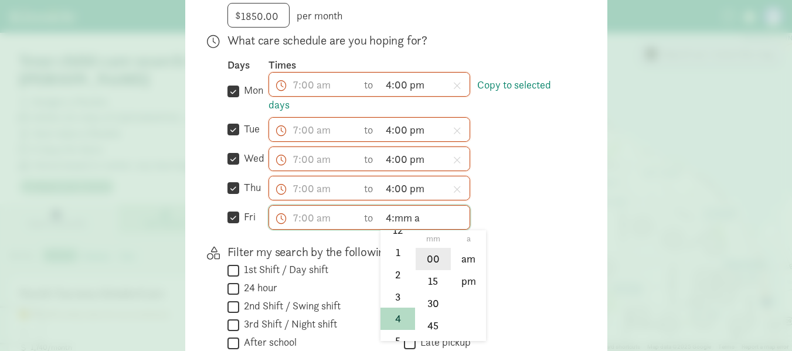
click at [431, 264] on li "00" at bounding box center [433, 259] width 35 height 22
click at [467, 292] on li "pm" at bounding box center [469, 281] width 35 height 22
type input "4:00 pm"
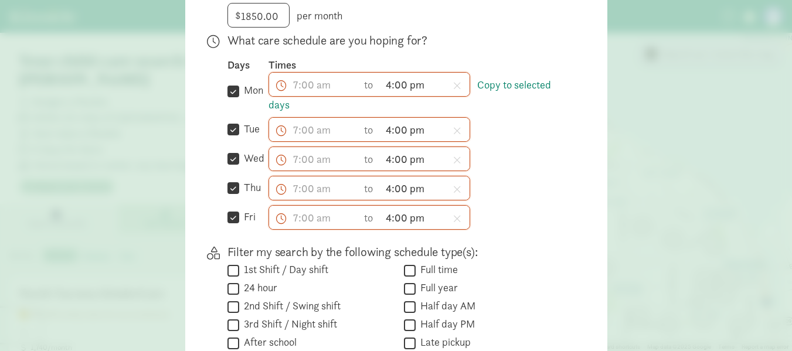
click at [534, 227] on div "h 12 1 2 3 4 5 6 7 8 9 10 11 mm 00 15 30 45 a am pm to 4:00 pm h 12 1 2 3 4 5 6…" at bounding box center [419, 217] width 301 height 25
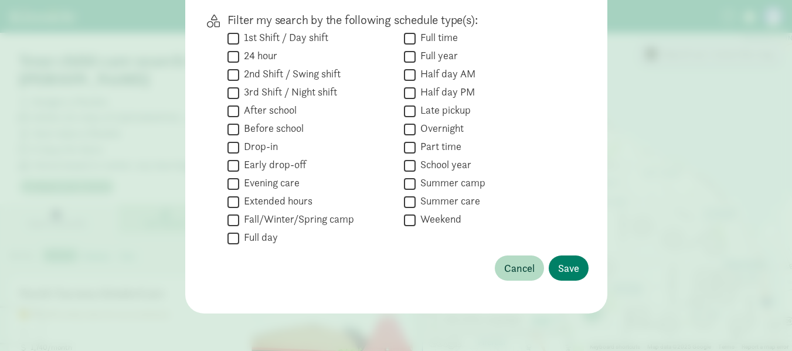
scroll to position [527, 0]
click at [558, 260] on span "Save" at bounding box center [568, 268] width 21 height 16
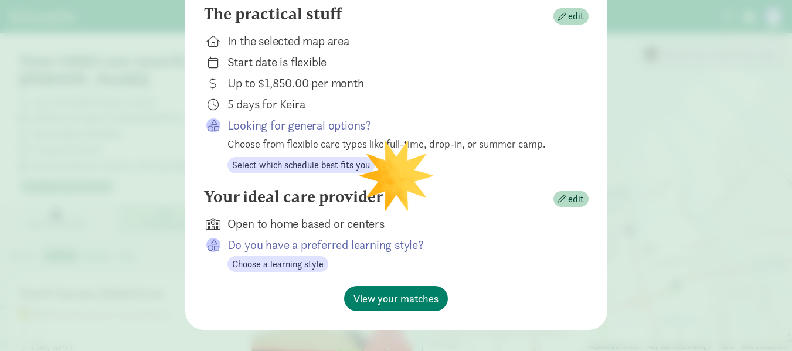
scroll to position [175, 0]
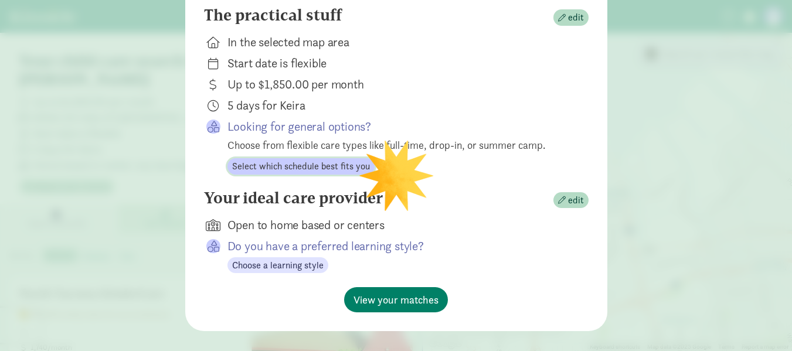
click at [330, 173] on span "Select which schedule best fits you" at bounding box center [301, 167] width 138 height 14
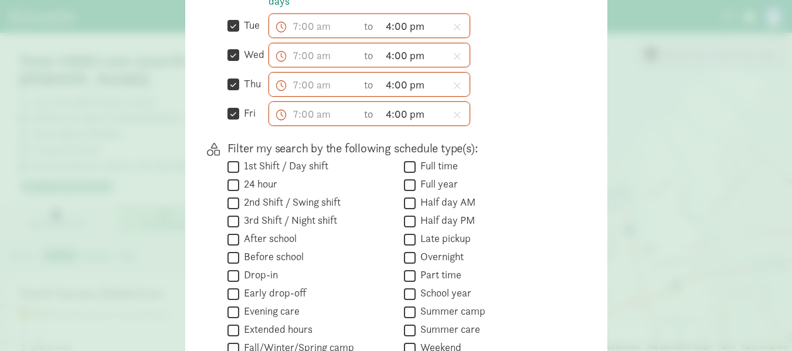
scroll to position [527, 0]
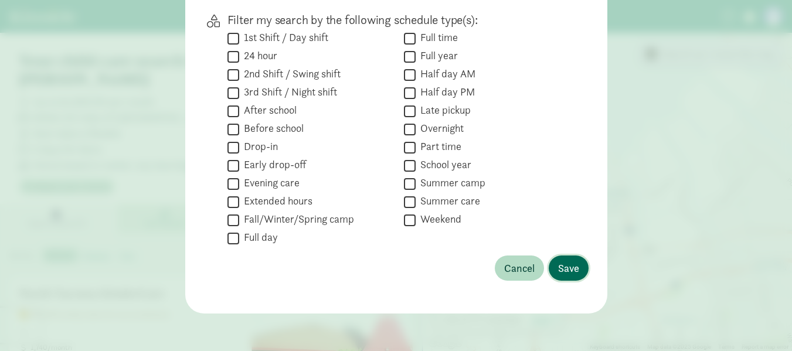
click at [575, 276] on span "Save" at bounding box center [568, 268] width 21 height 16
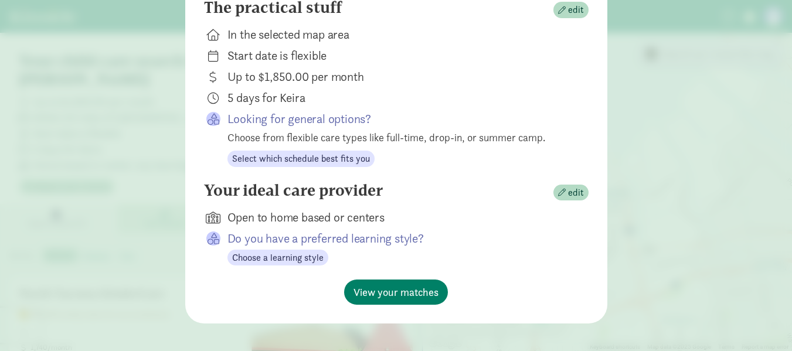
scroll to position [201, 0]
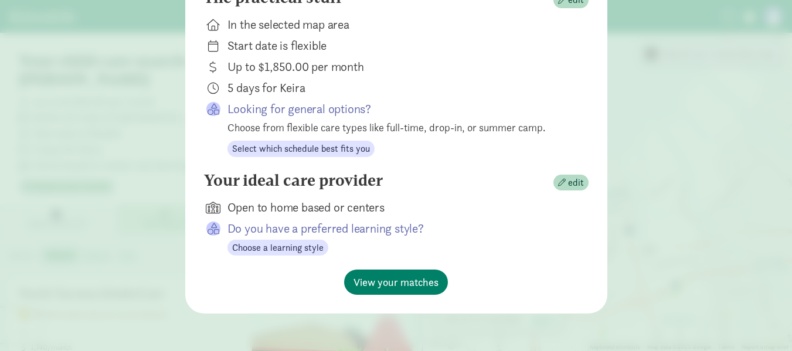
click at [324, 235] on p "Do you have a preferred learning style?" at bounding box center [399, 228] width 342 height 16
click at [291, 247] on span "Choose a learning style" at bounding box center [277, 248] width 91 height 14
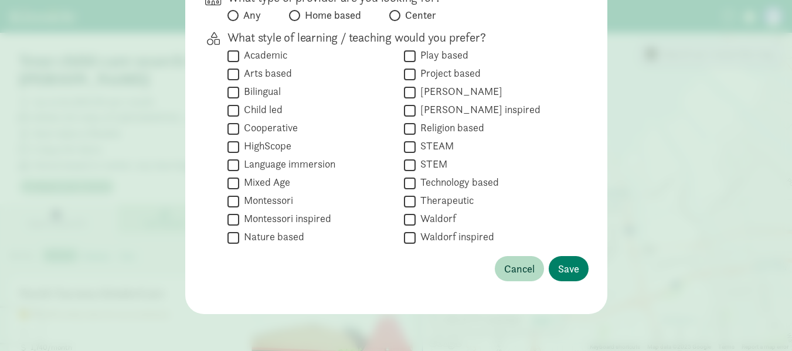
scroll to position [169, 0]
click at [530, 268] on span "Cancel" at bounding box center [519, 268] width 30 height 16
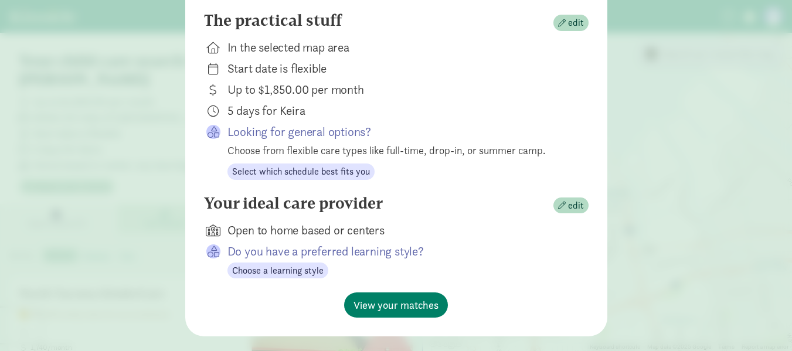
scroll to position [201, 0]
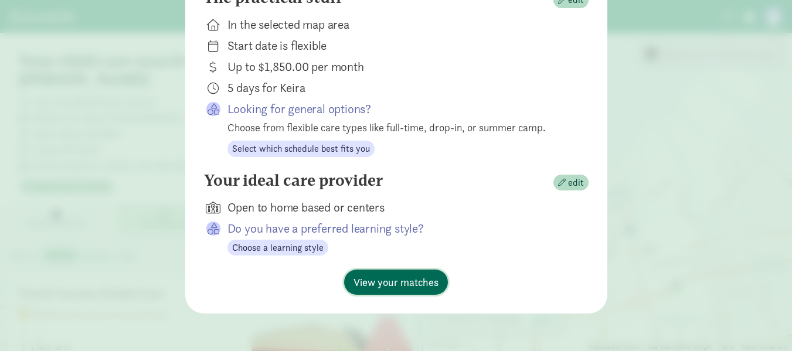
click at [414, 291] on button "View your matches" at bounding box center [396, 282] width 104 height 25
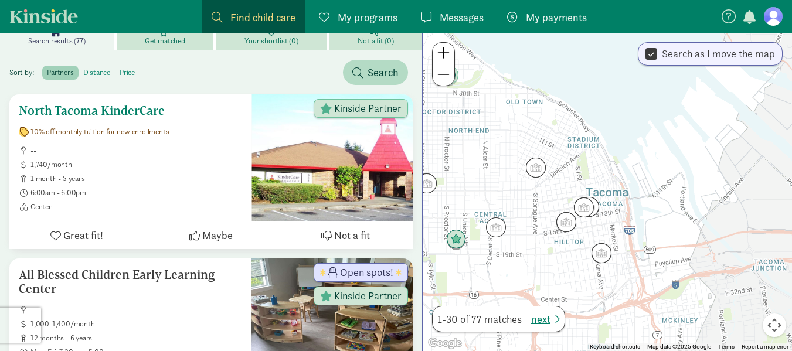
scroll to position [184, 0]
click at [128, 103] on h5 "North Tacoma KinderCare" at bounding box center [130, 110] width 223 height 14
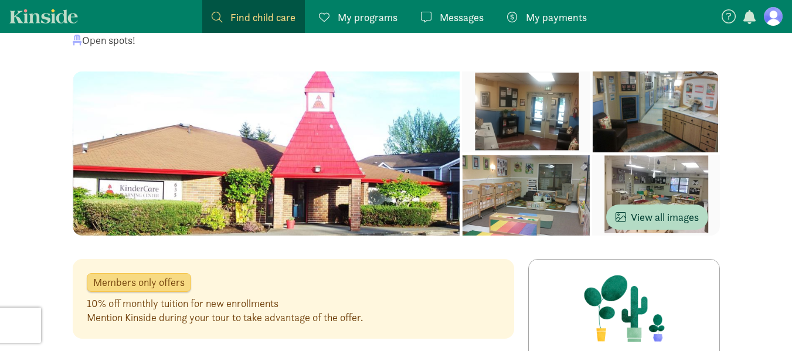
scroll to position [76, 0]
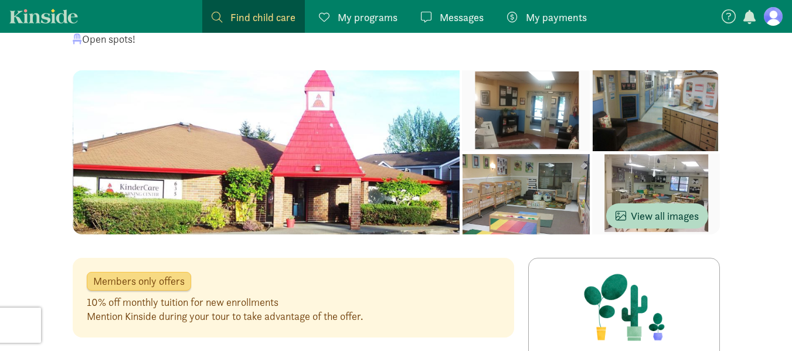
click at [592, 209] on div at bounding box center [656, 194] width 128 height 81
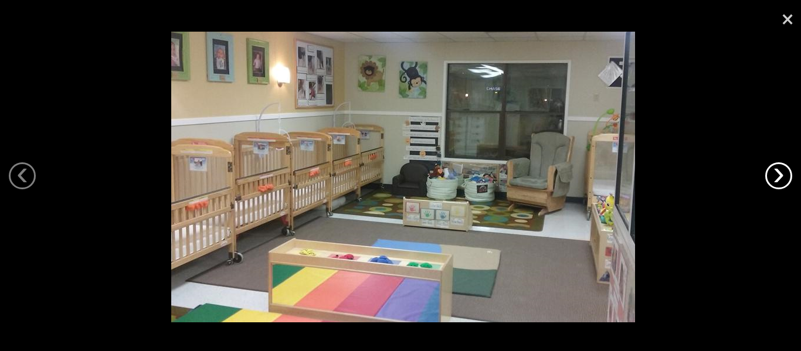
click at [779, 174] on link "›" at bounding box center [778, 175] width 27 height 27
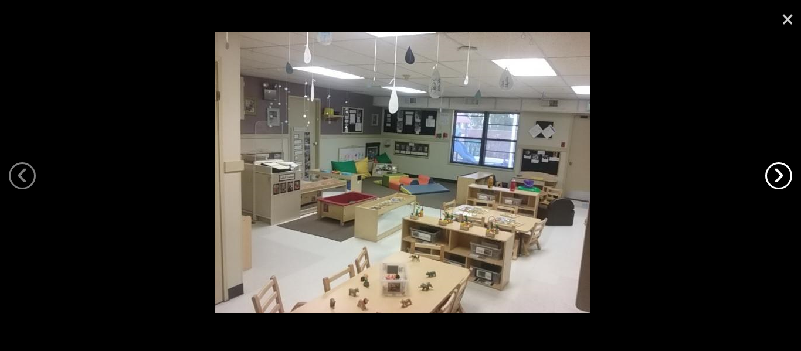
click at [779, 174] on link "›" at bounding box center [778, 175] width 27 height 27
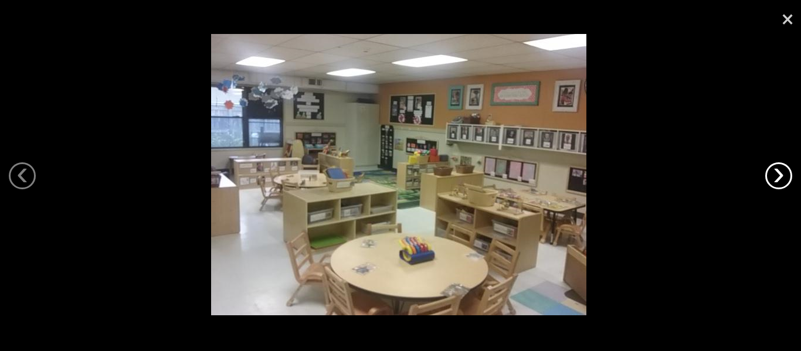
click at [779, 174] on link "›" at bounding box center [778, 175] width 27 height 27
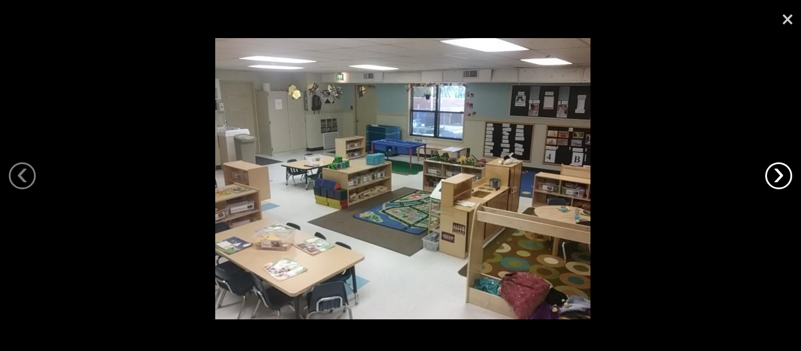
click at [779, 174] on link "›" at bounding box center [778, 175] width 27 height 27
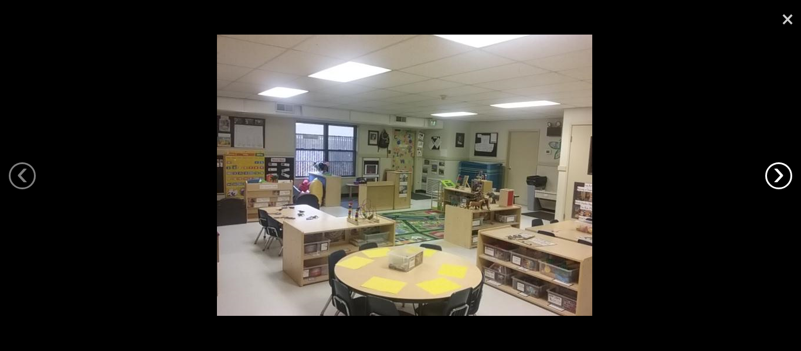
click at [779, 174] on link "›" at bounding box center [778, 175] width 27 height 27
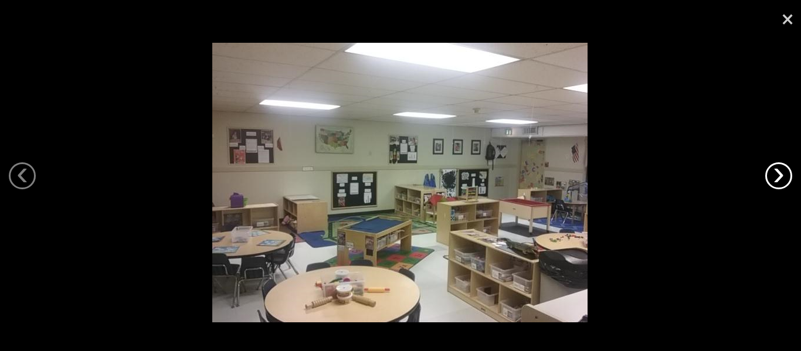
click at [779, 174] on link "›" at bounding box center [778, 175] width 27 height 27
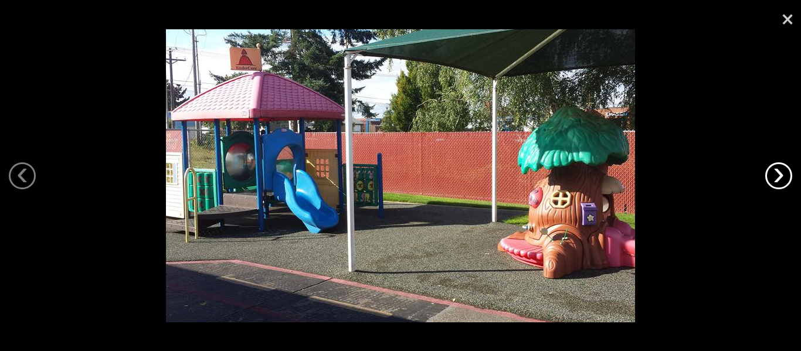
click at [779, 174] on link "›" at bounding box center [778, 175] width 27 height 27
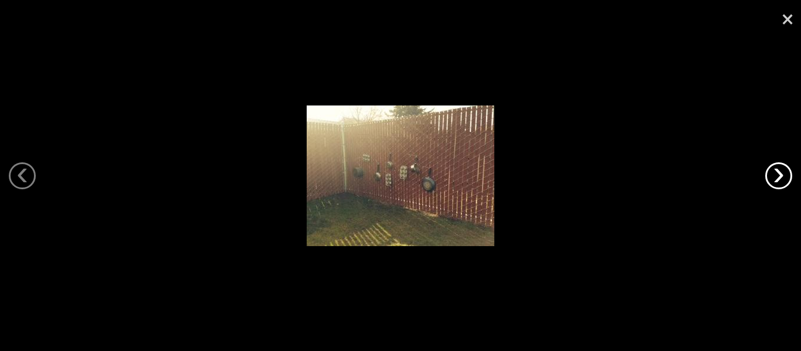
click at [779, 174] on link "›" at bounding box center [778, 175] width 27 height 27
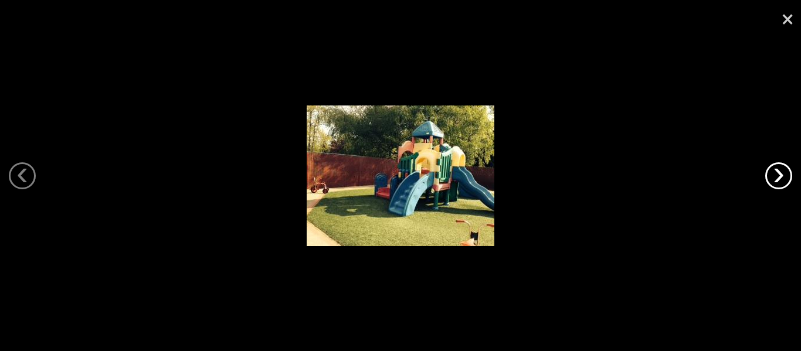
click at [779, 174] on link "›" at bounding box center [778, 175] width 27 height 27
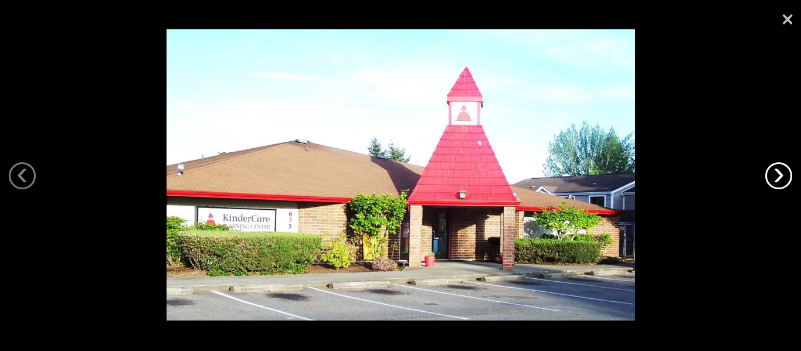
click at [779, 174] on link "›" at bounding box center [778, 175] width 27 height 27
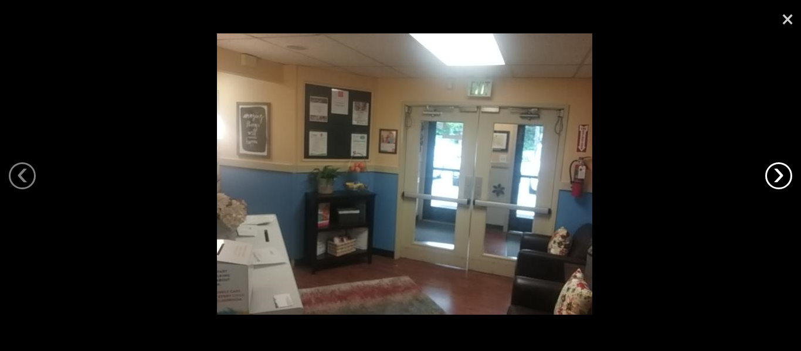
click at [786, 170] on link "›" at bounding box center [778, 175] width 27 height 27
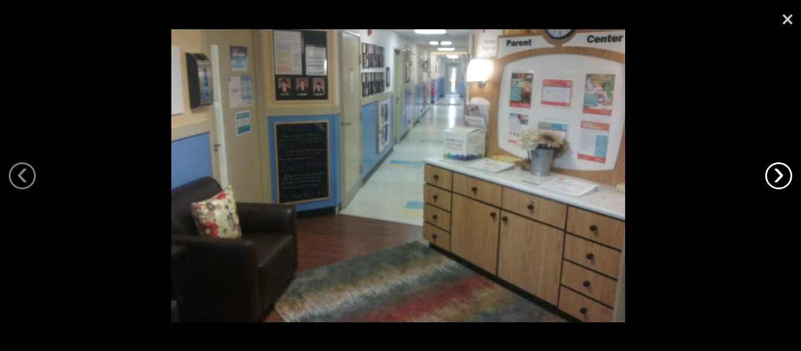
click at [786, 170] on link "›" at bounding box center [778, 175] width 27 height 27
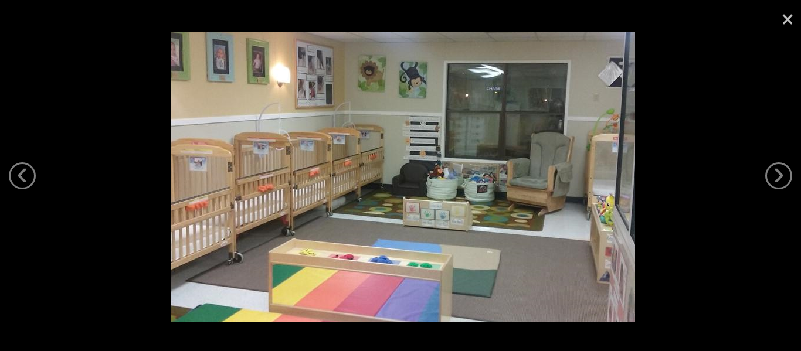
drag, startPoint x: 786, startPoint y: 170, endPoint x: 786, endPoint y: 26, distance: 144.3
click at [786, 26] on div "‹ › ×" at bounding box center [400, 175] width 801 height 351
click at [786, 26] on link "×" at bounding box center [787, 17] width 27 height 35
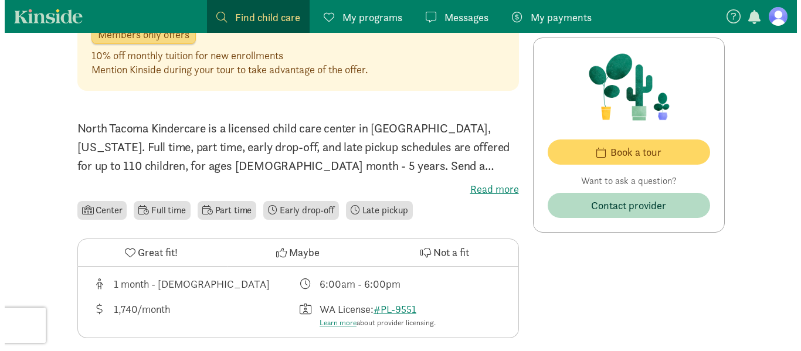
scroll to position [319, 0]
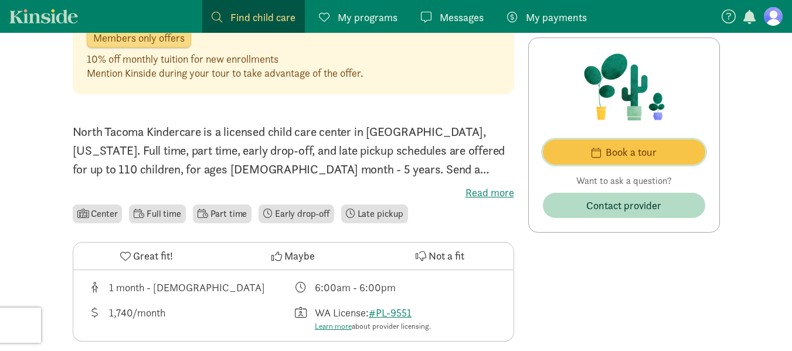
click at [601, 151] on span "button" at bounding box center [596, 152] width 9 height 11
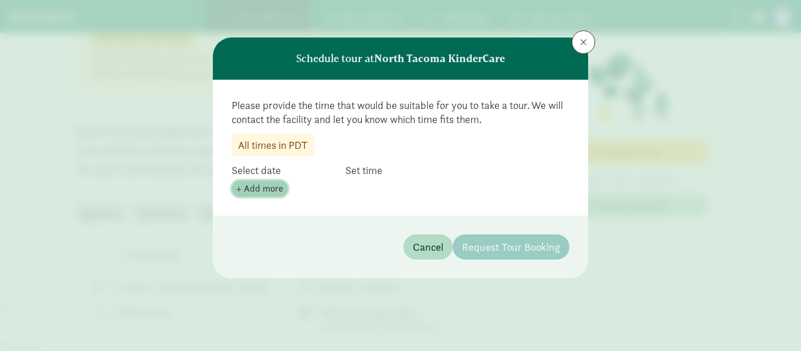
click at [267, 191] on span "+ Add more" at bounding box center [259, 189] width 47 height 14
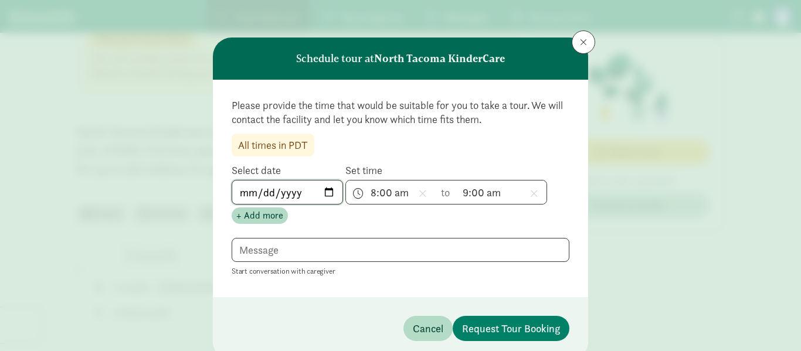
click at [331, 190] on input "[DATE]" at bounding box center [287, 192] width 110 height 23
click at [410, 238] on div "Please provide the time that would be suitable for you to take a tour. We will …" at bounding box center [401, 258] width 338 height 40
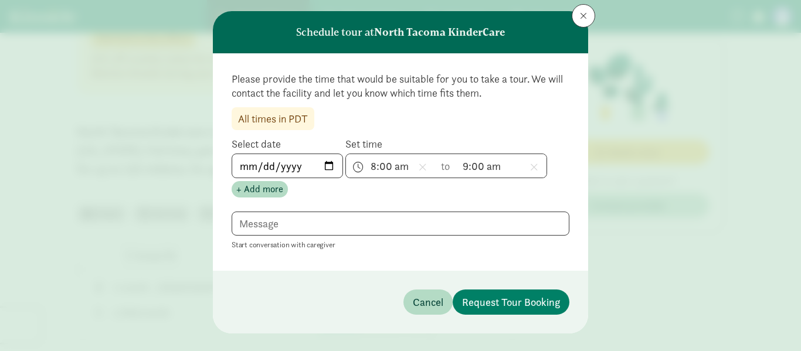
scroll to position [25, 0]
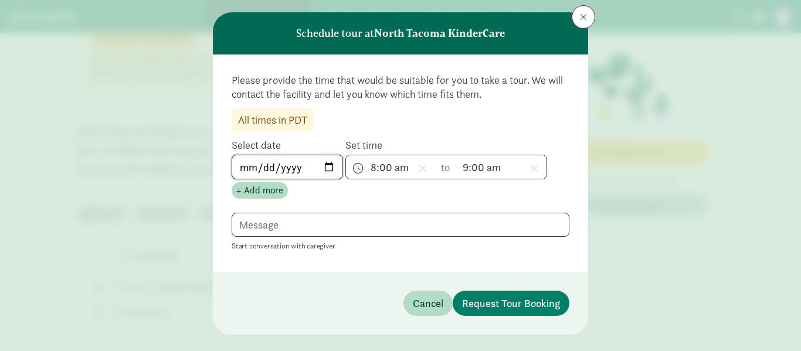
click at [325, 168] on input "[DATE]" at bounding box center [287, 166] width 110 height 23
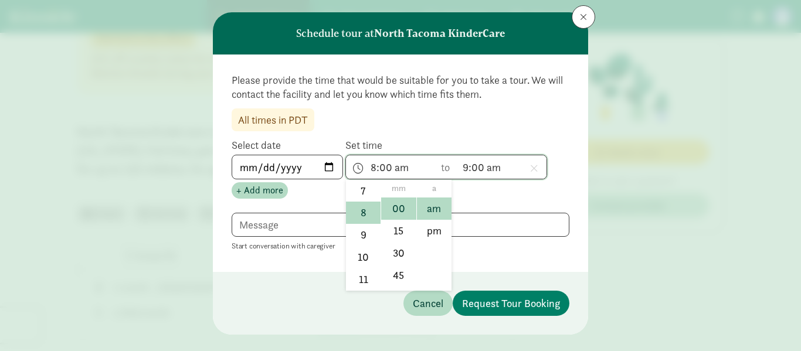
click at [399, 165] on span "8:00 am h 12 1 2 3 4 5 6 7 8 9 10 11 mm 00 15 30 45 a am pm" at bounding box center [390, 166] width 89 height 23
click at [320, 167] on div at bounding box center [400, 150] width 801 height 351
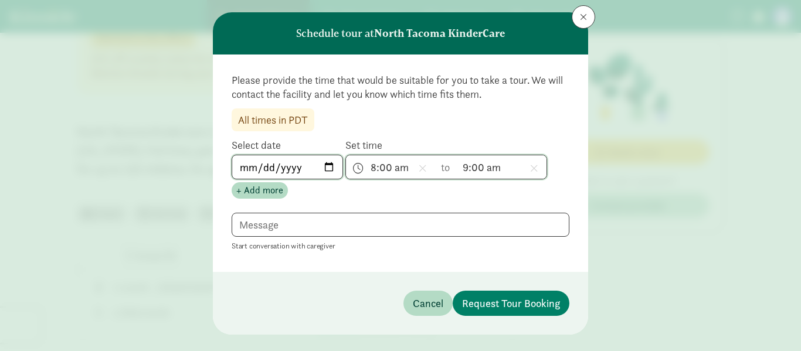
click at [331, 171] on input "[DATE]" at bounding box center [287, 166] width 110 height 23
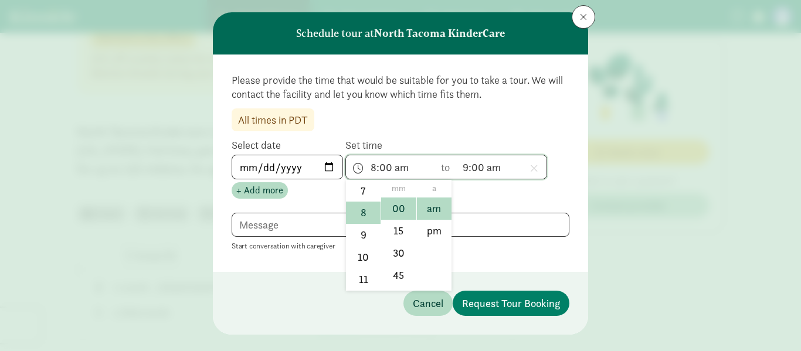
click at [401, 164] on span "8:00 am h 12 1 2 3 4 5 6 7 8 9 10 11 mm 00 15 30 45 a am pm" at bounding box center [390, 166] width 89 height 23
click at [360, 284] on li "11" at bounding box center [363, 280] width 35 height 22
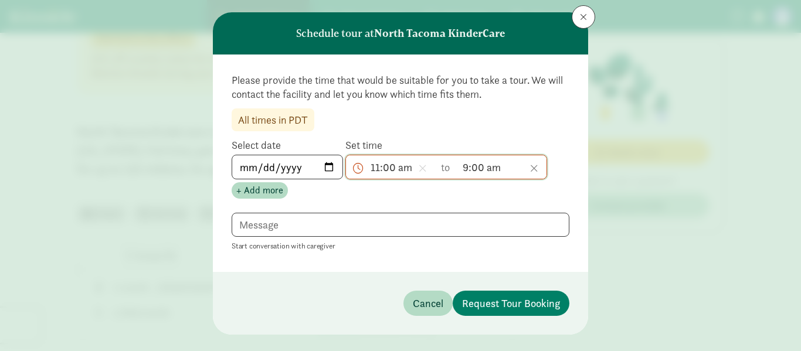
click at [530, 165] on icon at bounding box center [534, 168] width 8 height 11
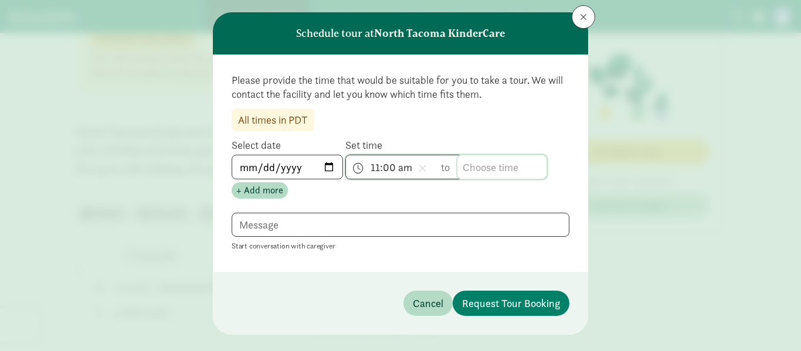
click at [493, 168] on span "h 12 1 2 3 4 5 6 7 8 9 10 11 mm 00 15 30 45 a am pm" at bounding box center [501, 166] width 89 height 23
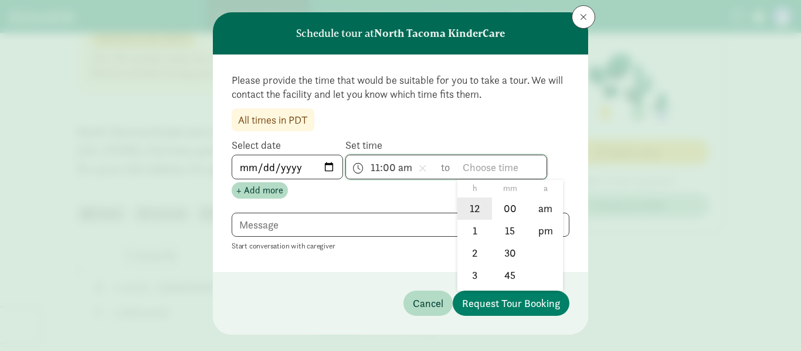
click at [472, 205] on li "12" at bounding box center [474, 209] width 35 height 22
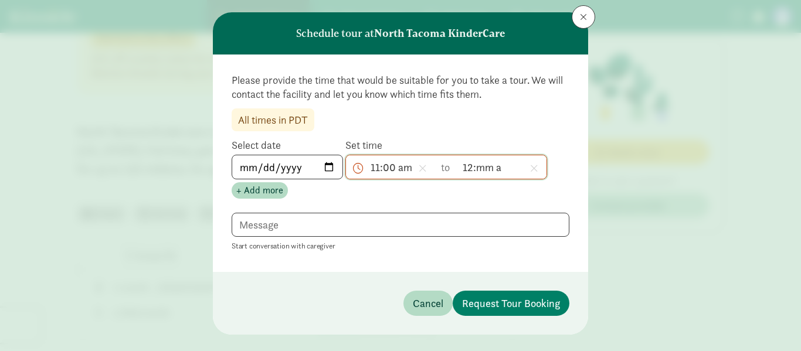
scroll to position [18, 0]
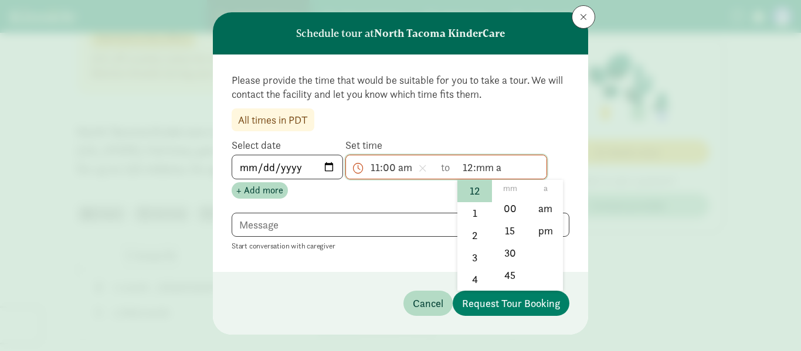
click at [486, 171] on span "12:mm a h 12 1 2 3 4 5 6 7 8 9 10 11 mm 00 15 30 45 a am pm" at bounding box center [501, 166] width 89 height 23
click at [505, 206] on li "00" at bounding box center [510, 209] width 35 height 22
click at [497, 170] on span "12:00 a h 12 1 2 3 4 5 6 7 8 9 10 11 mm 00 15 30 45 a am pm" at bounding box center [501, 166] width 89 height 23
click at [541, 229] on li "pm" at bounding box center [545, 231] width 35 height 22
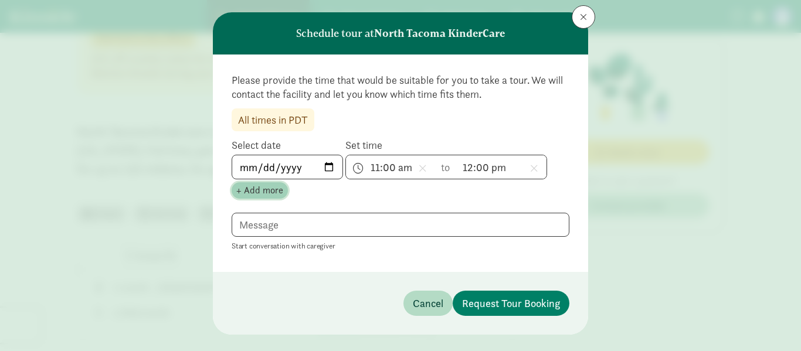
click at [267, 188] on span "+ Add more" at bounding box center [259, 191] width 47 height 14
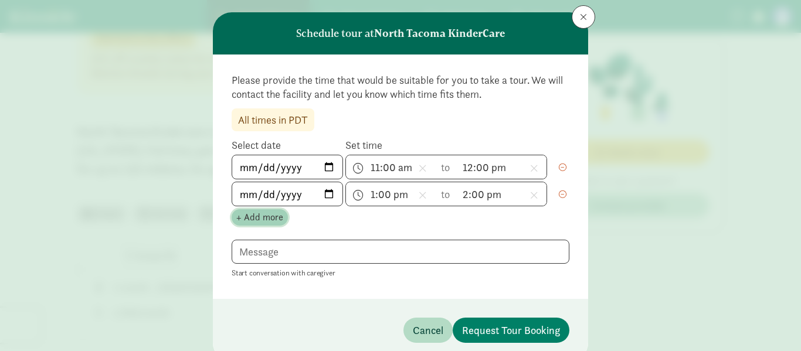
click at [262, 219] on span "+ Add more" at bounding box center [259, 218] width 47 height 14
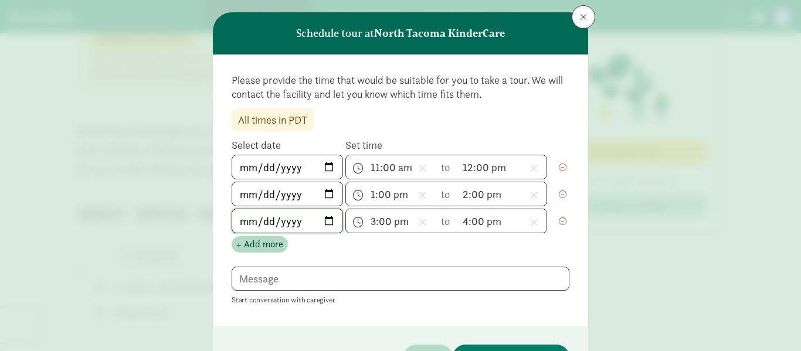
click at [286, 216] on input "[DATE]" at bounding box center [287, 220] width 110 height 23
click at [330, 218] on input "[DATE]" at bounding box center [287, 220] width 110 height 23
click at [421, 223] on icon at bounding box center [423, 222] width 8 height 11
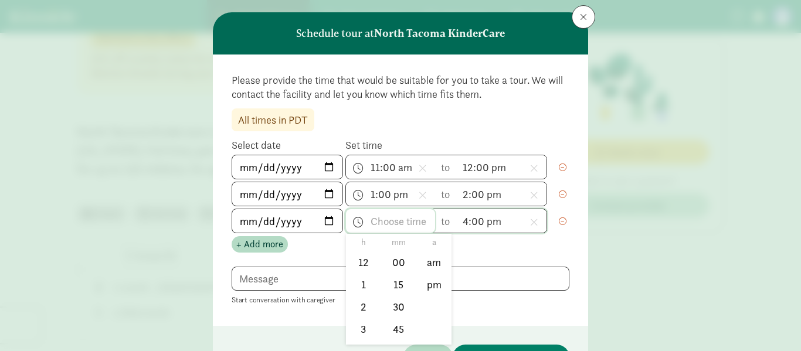
click at [395, 222] on span "h 12 1 2 3 4 5 6 7 8 9 10 11 mm 00 15 30 45 a am pm" at bounding box center [390, 220] width 89 height 23
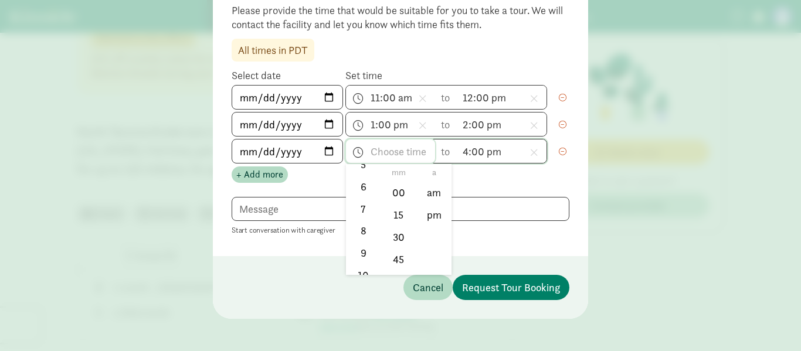
scroll to position [172, 0]
click at [358, 266] on li "11" at bounding box center [363, 264] width 35 height 22
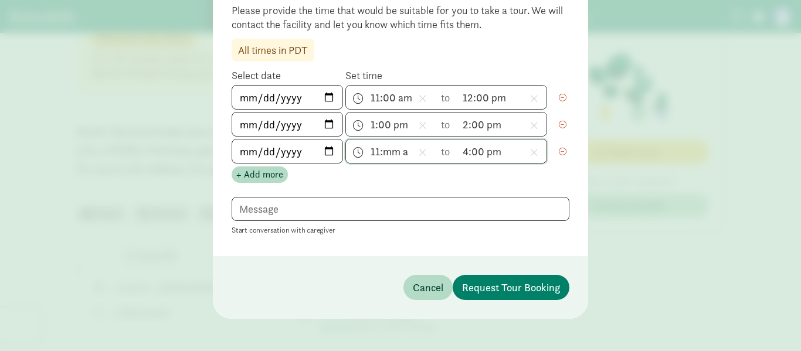
scroll to position [173, 0]
click at [392, 147] on span "11:mm a h 12 1 2 3 4 5 6 7 8 9 10 11 mm 00 15 30 45 a am pm" at bounding box center [390, 151] width 89 height 23
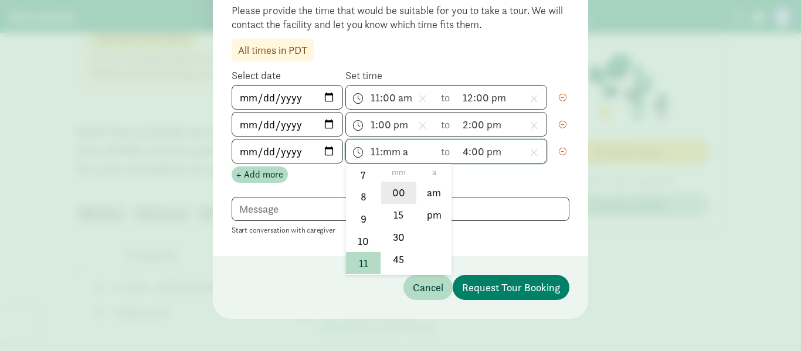
click at [398, 186] on li "00" at bounding box center [398, 193] width 35 height 22
click at [398, 151] on span "11:00 a h 12 1 2 3 4 5 6 7 8 9 10 11 mm 00 15 30 45 a am pm" at bounding box center [390, 151] width 89 height 23
click at [428, 188] on li "am" at bounding box center [434, 193] width 35 height 22
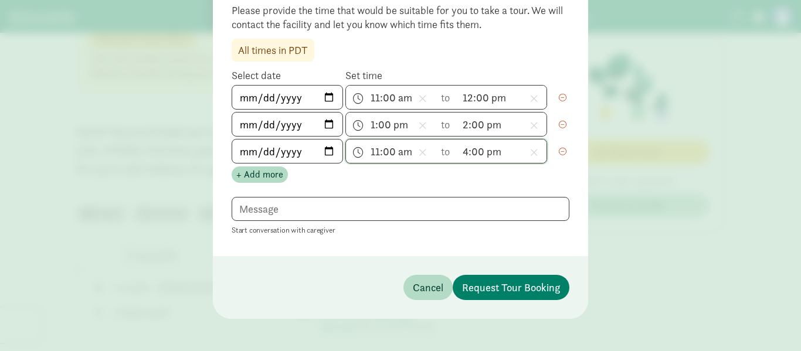
scroll to position [106, 0]
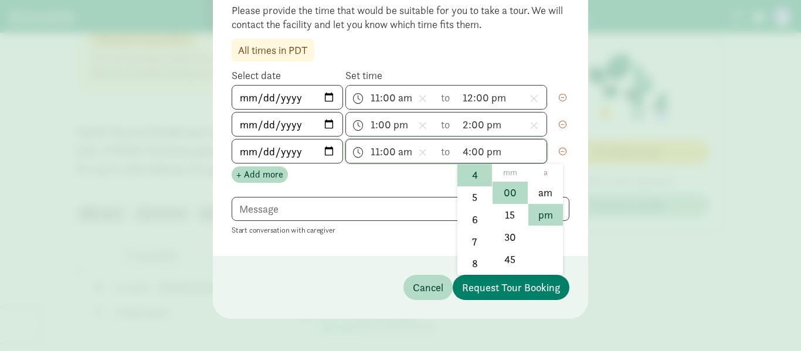
click at [479, 160] on span "4:00 pm h 12 1 2 3 4 5 6 7 8 9 10 11 mm 00 15 30 45 a am pm" at bounding box center [501, 151] width 89 height 23
click at [471, 199] on li "12" at bounding box center [474, 193] width 35 height 22
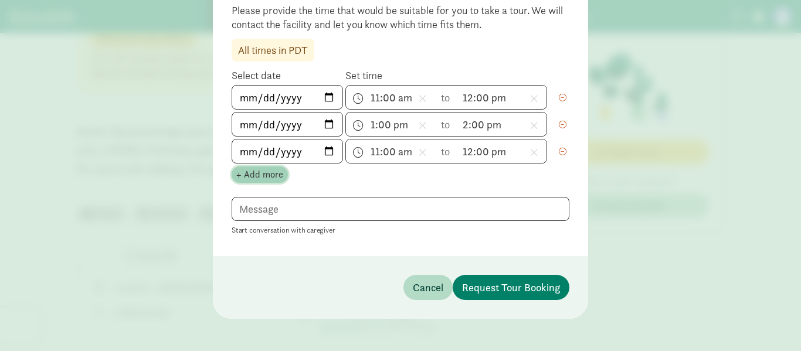
click at [255, 170] on span "+ Add more" at bounding box center [259, 175] width 47 height 14
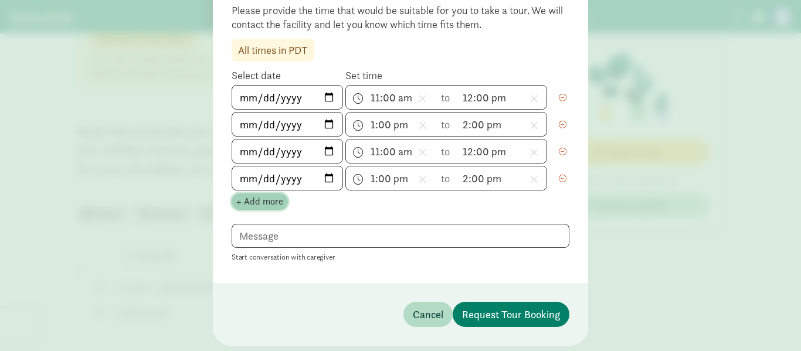
click at [266, 202] on span "+ Add more" at bounding box center [259, 202] width 47 height 14
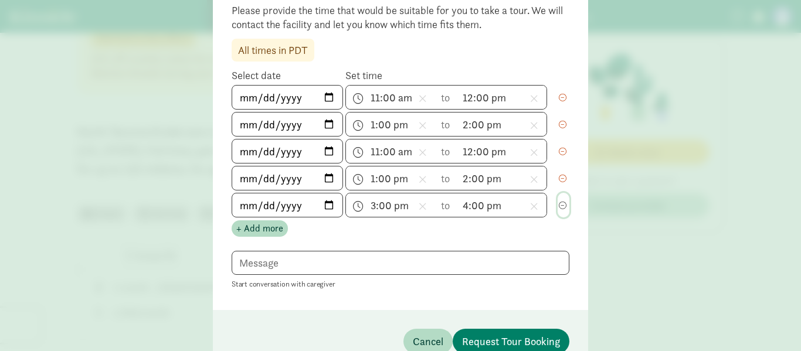
click at [559, 207] on span "button" at bounding box center [563, 206] width 8 height 8
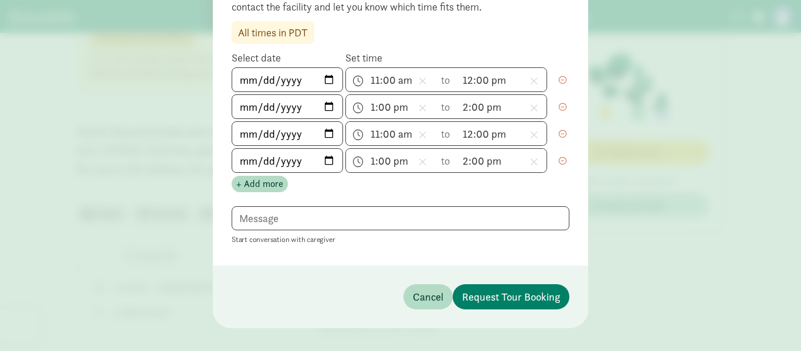
scroll to position [114, 0]
click at [289, 219] on textarea at bounding box center [401, 217] width 338 height 24
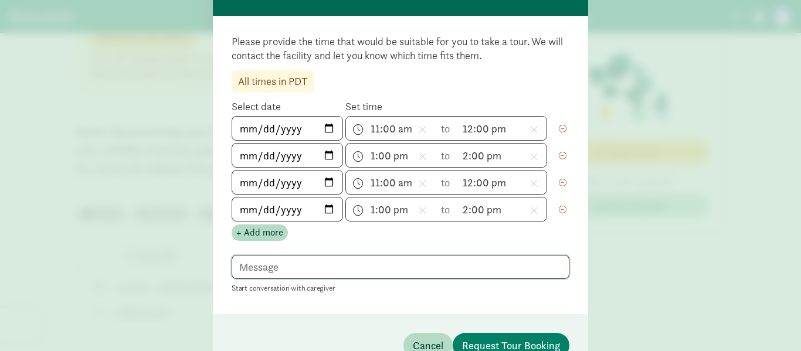
scroll to position [66, 0]
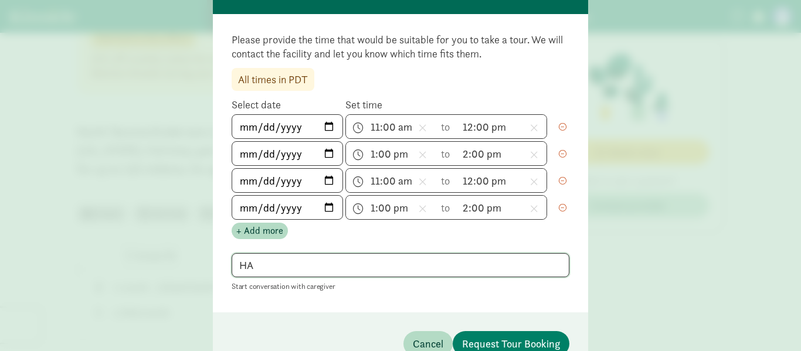
type textarea "H"
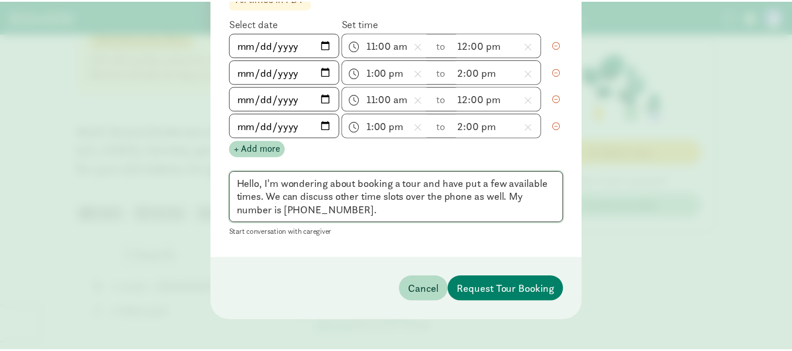
scroll to position [148, 0]
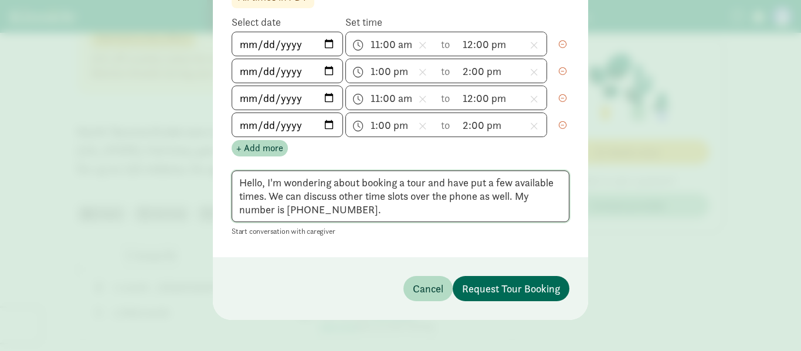
type textarea "Hello, I'm wondering about booking a tour and have put a few available times. W…"
click at [490, 283] on span "Request Tour Booking" at bounding box center [511, 289] width 98 height 16
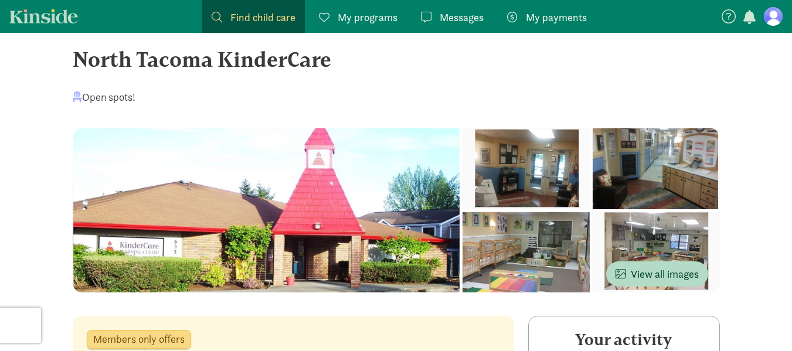
scroll to position [0, 0]
